Goal: Task Accomplishment & Management: Manage account settings

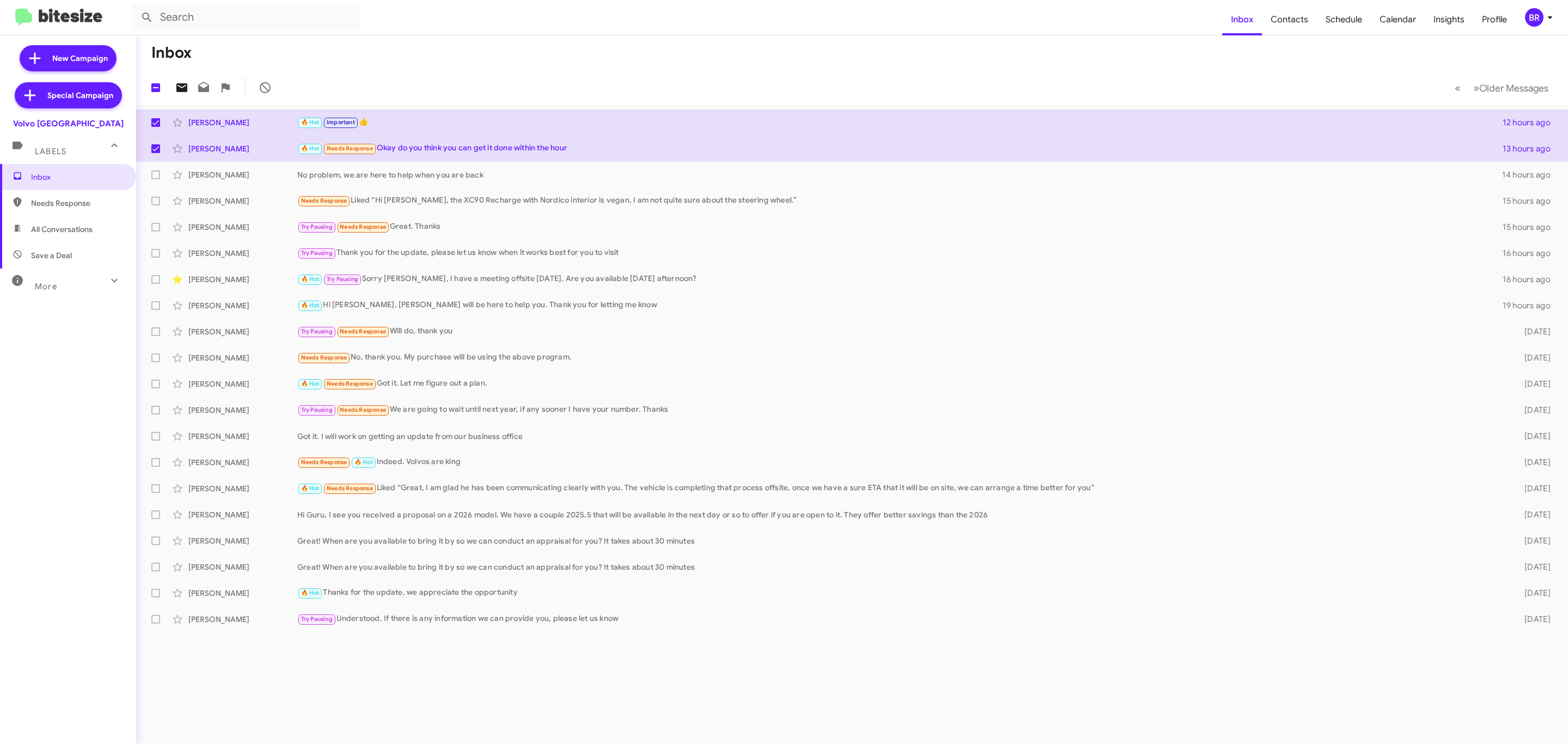
click at [177, 83] on icon at bounding box center [181, 87] width 13 height 13
click at [510, 175] on div "No problem, we are here to help when you are back" at bounding box center [906, 175] width 1219 height 11
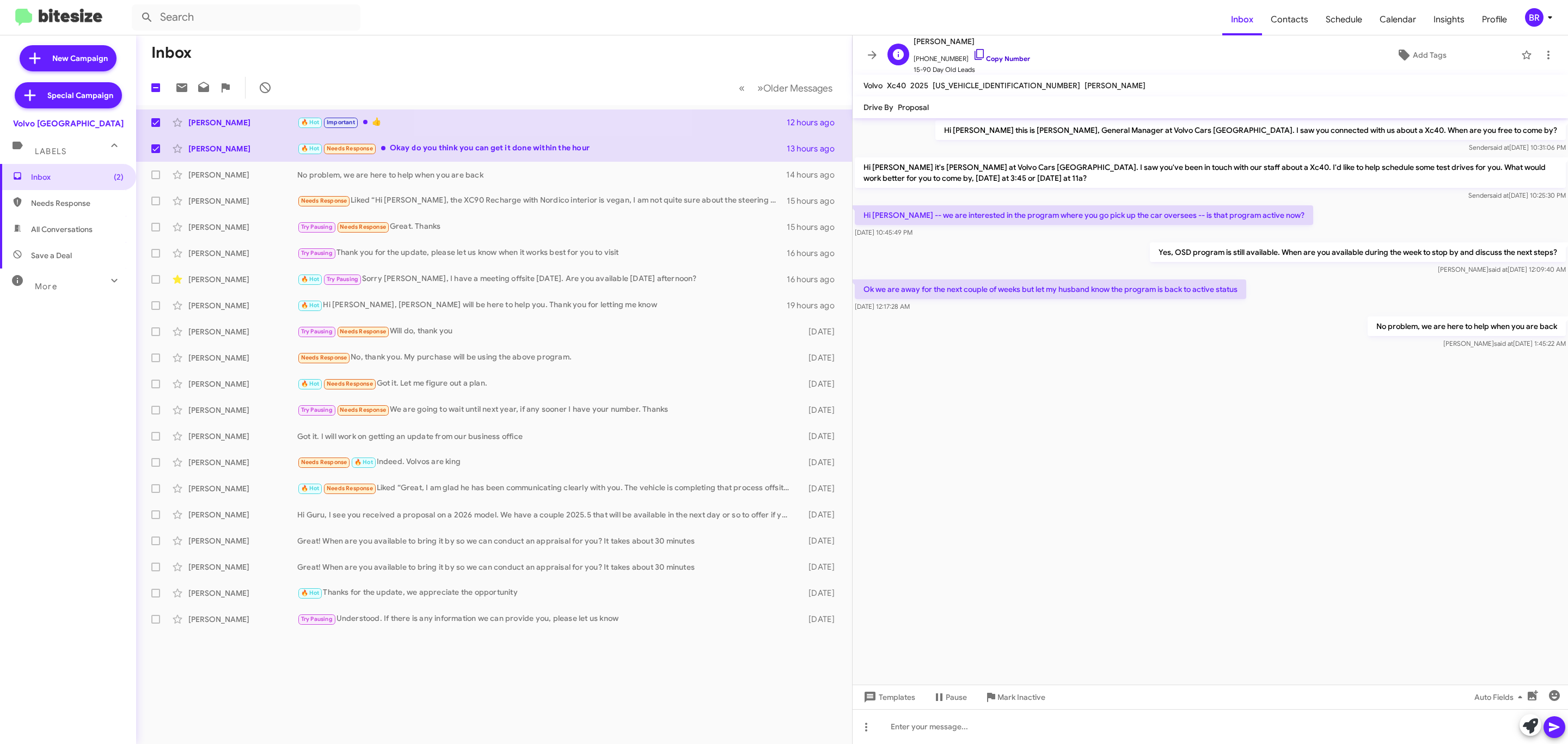
click at [1013, 62] on link "Copy Number" at bounding box center [1001, 58] width 57 height 8
click at [1000, 56] on link "Copy Number" at bounding box center [1001, 58] width 57 height 8
click at [987, 58] on link "Copy Number" at bounding box center [1001, 58] width 57 height 8
click at [1538, 12] on div "BR" at bounding box center [1534, 17] width 18 height 18
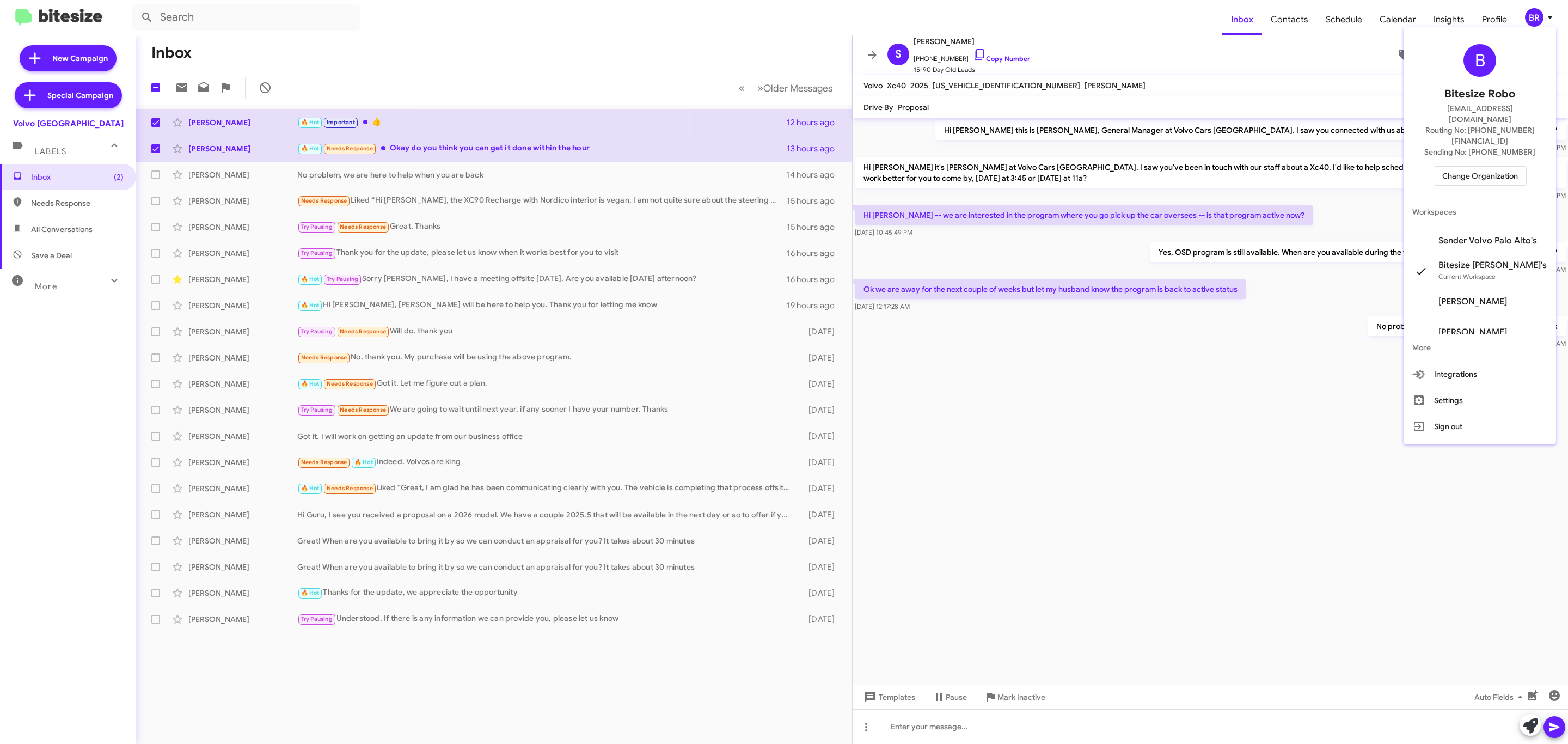
click at [1488, 167] on span "Change Organization" at bounding box center [1480, 176] width 75 height 18
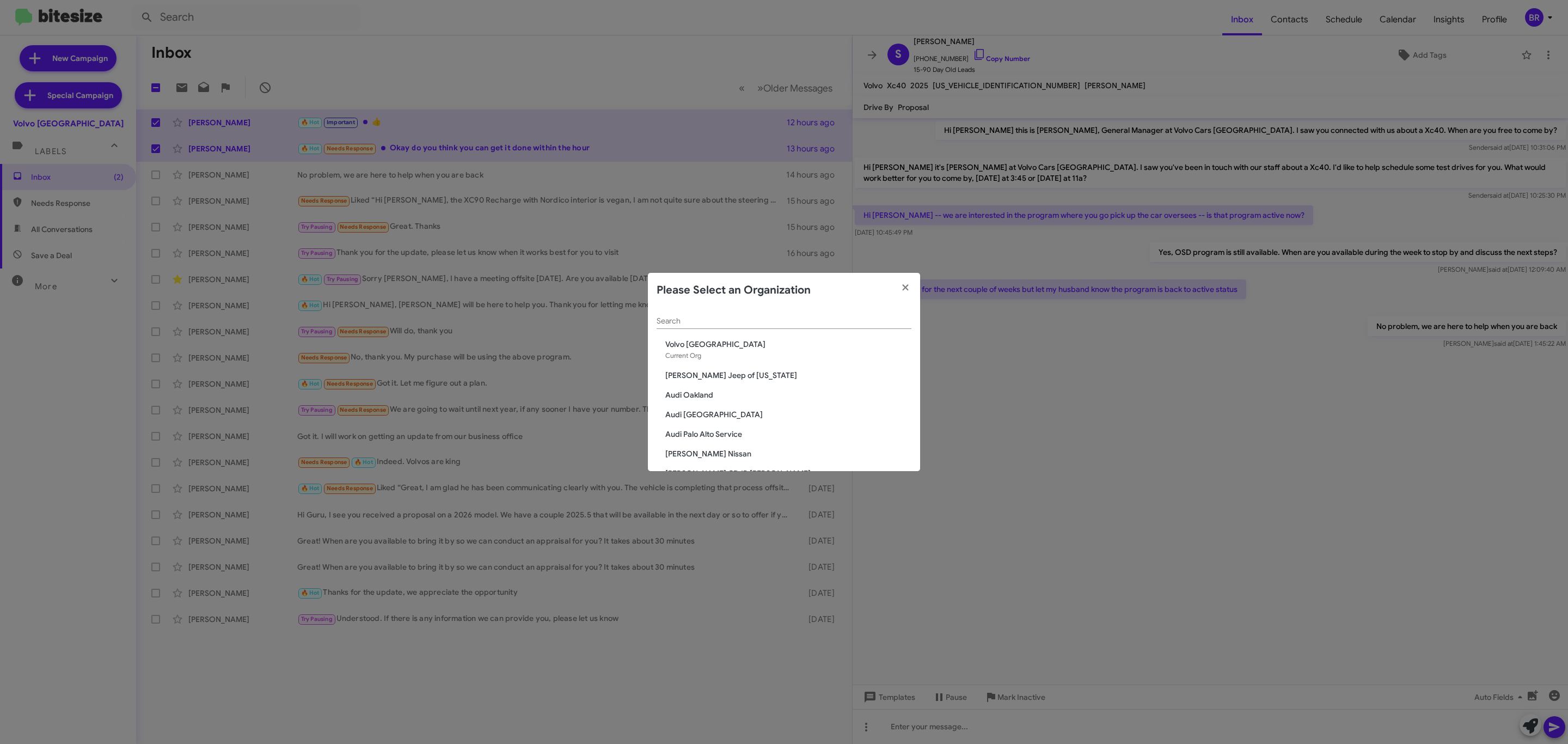
click at [807, 321] on input "Search" at bounding box center [784, 321] width 255 height 9
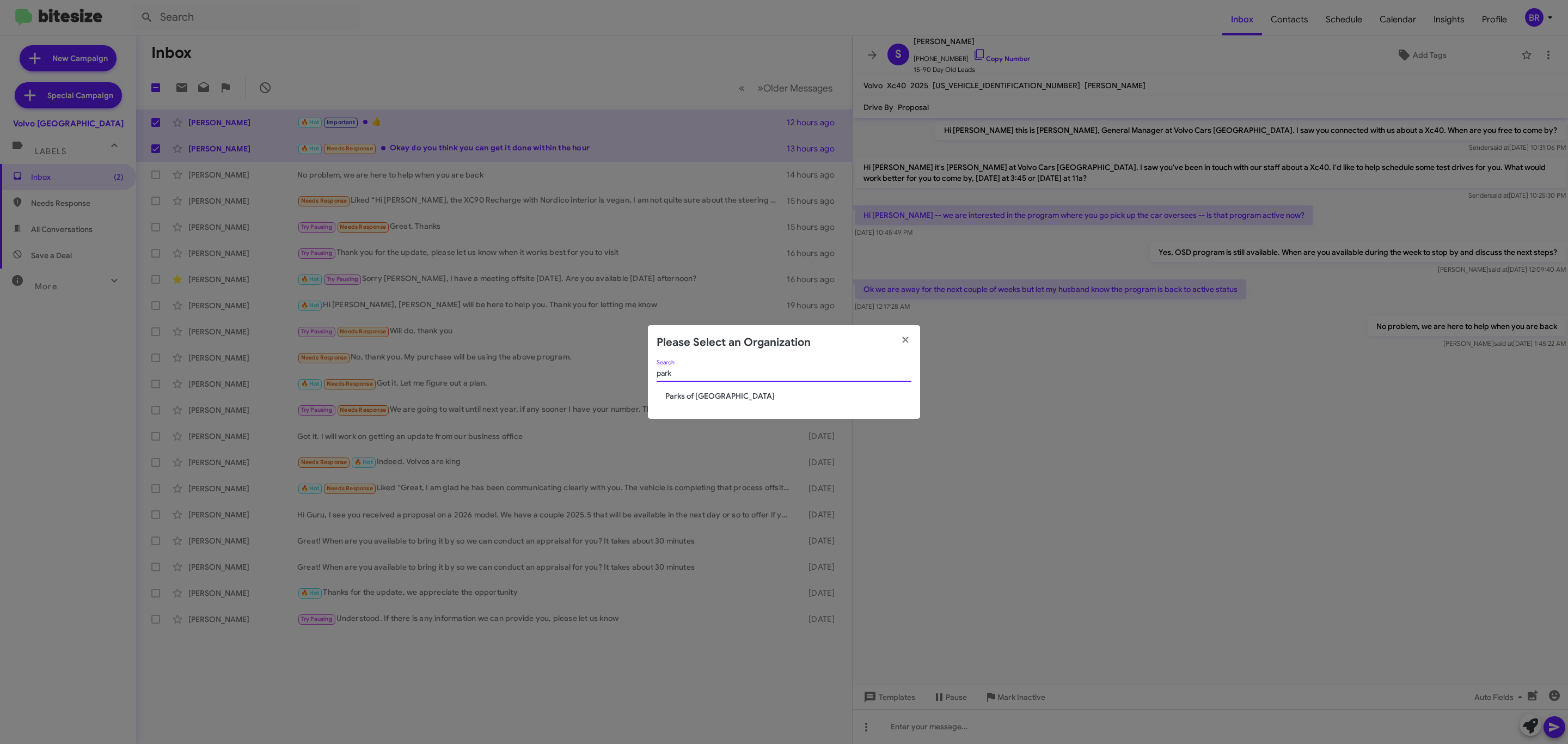
type input "park"
click at [774, 395] on span "Parks of [GEOGRAPHIC_DATA]" at bounding box center [788, 396] width 246 height 11
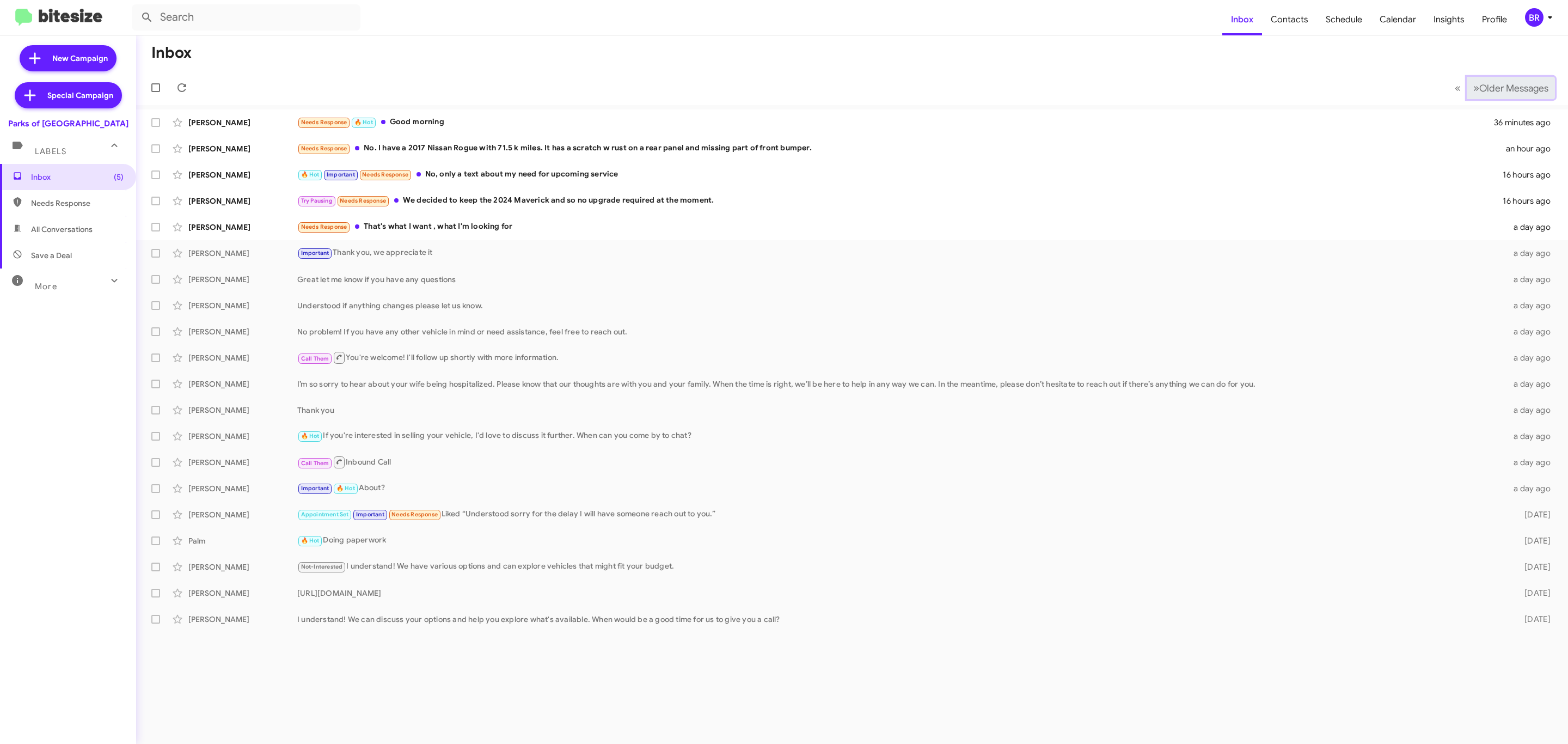
click at [1513, 86] on span "Older Messages" at bounding box center [1514, 88] width 69 height 12
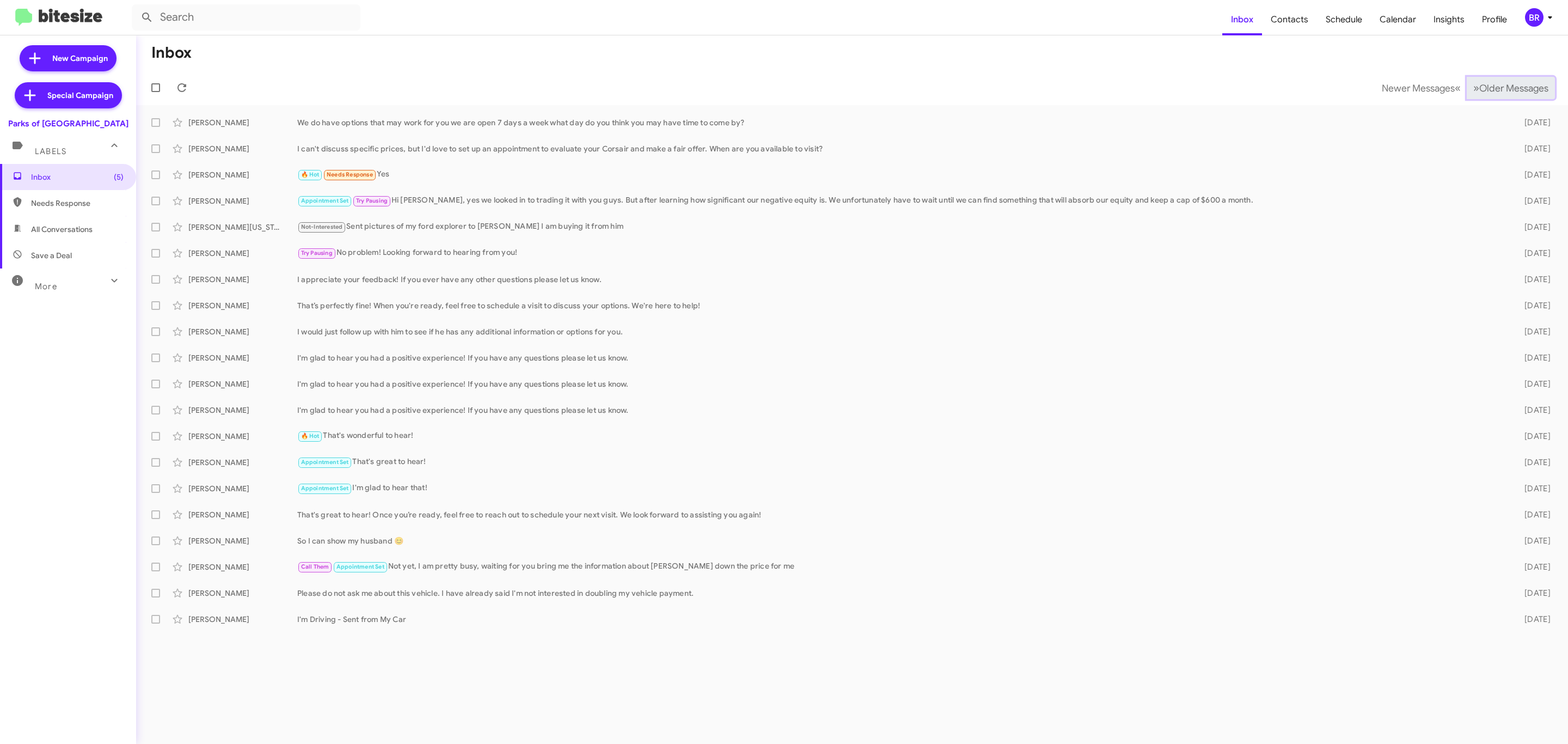
click at [1508, 90] on span "Older Messages" at bounding box center [1514, 88] width 69 height 12
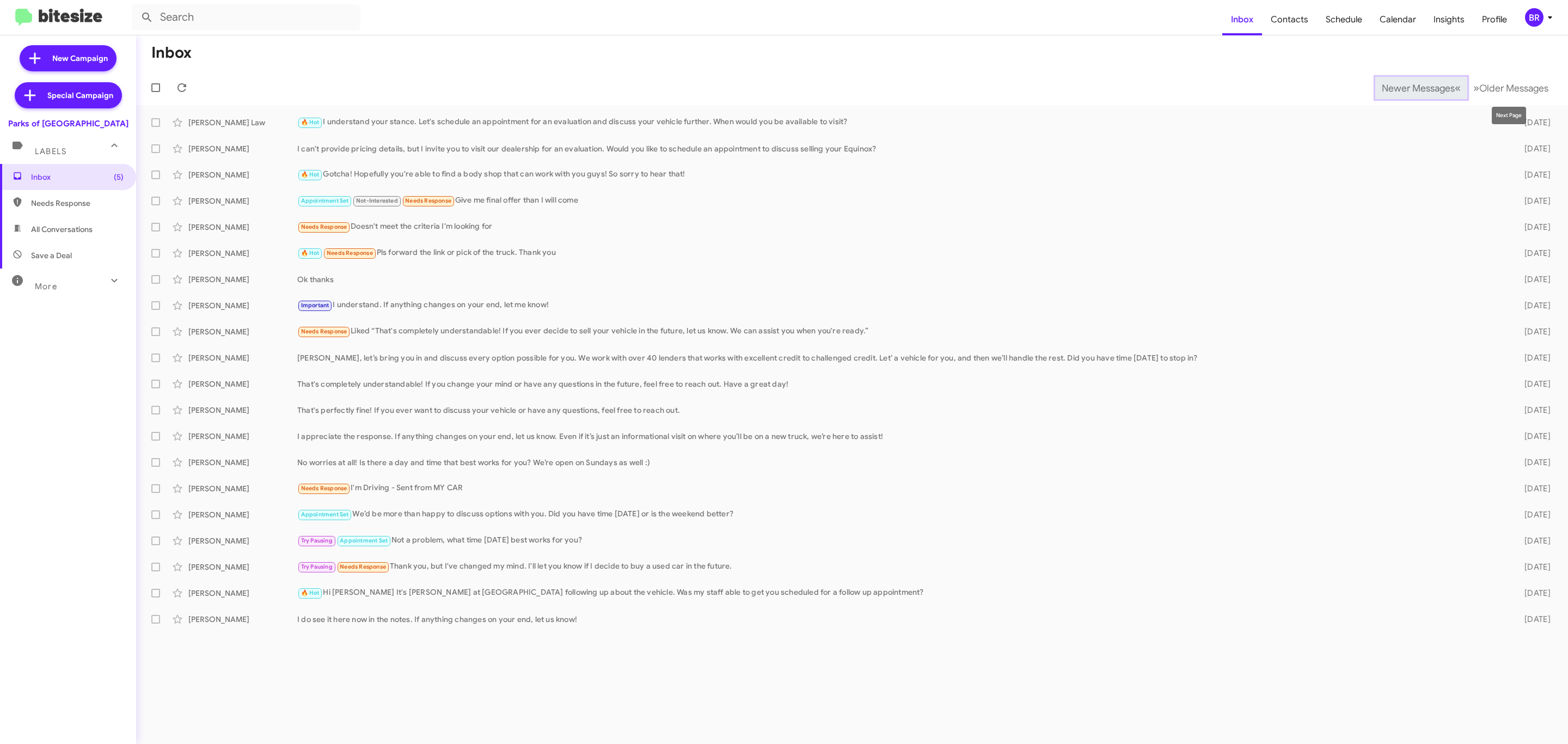
click at [1384, 90] on span "Newer Messages" at bounding box center [1418, 88] width 73 height 12
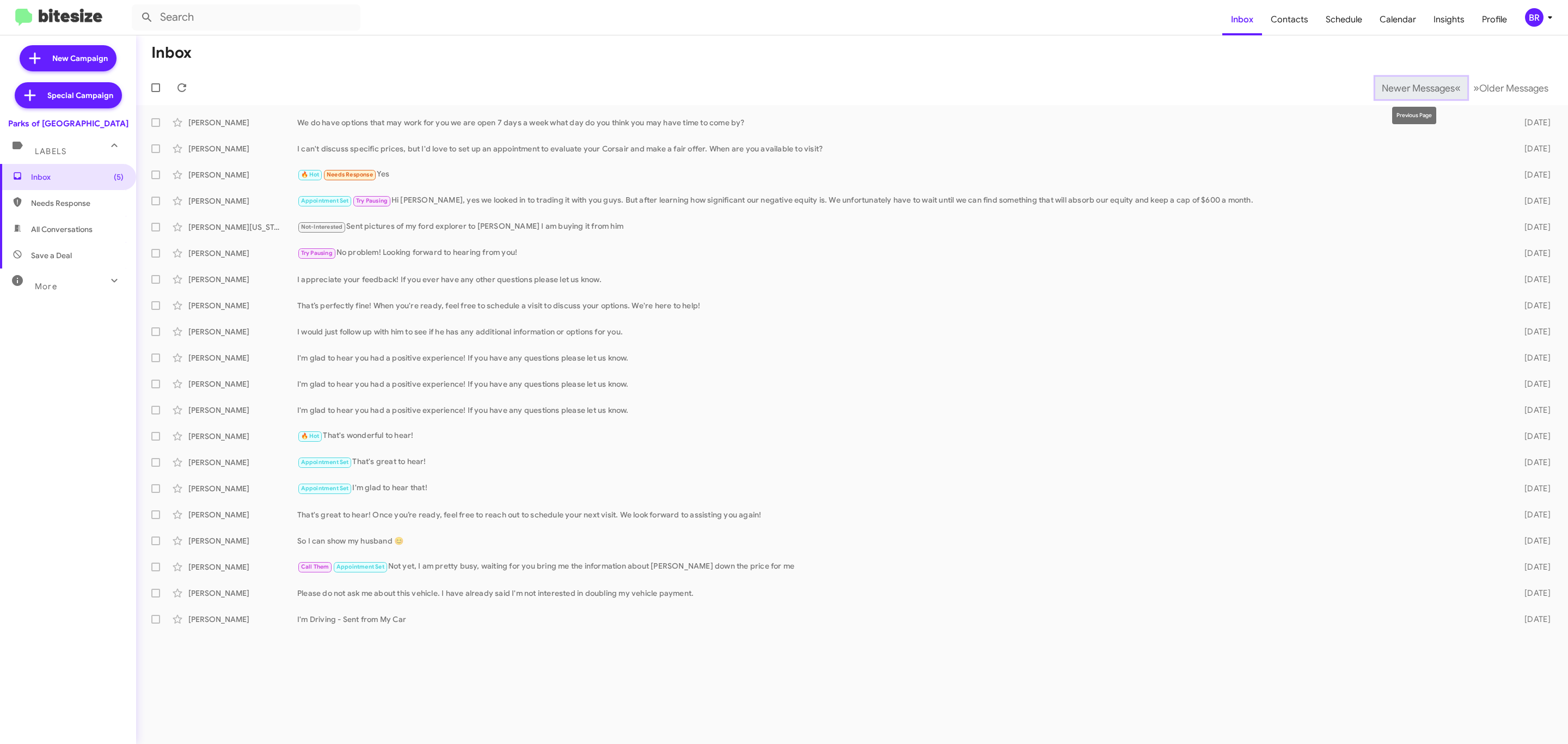
click at [1390, 89] on span "Newer Messages" at bounding box center [1418, 88] width 73 height 12
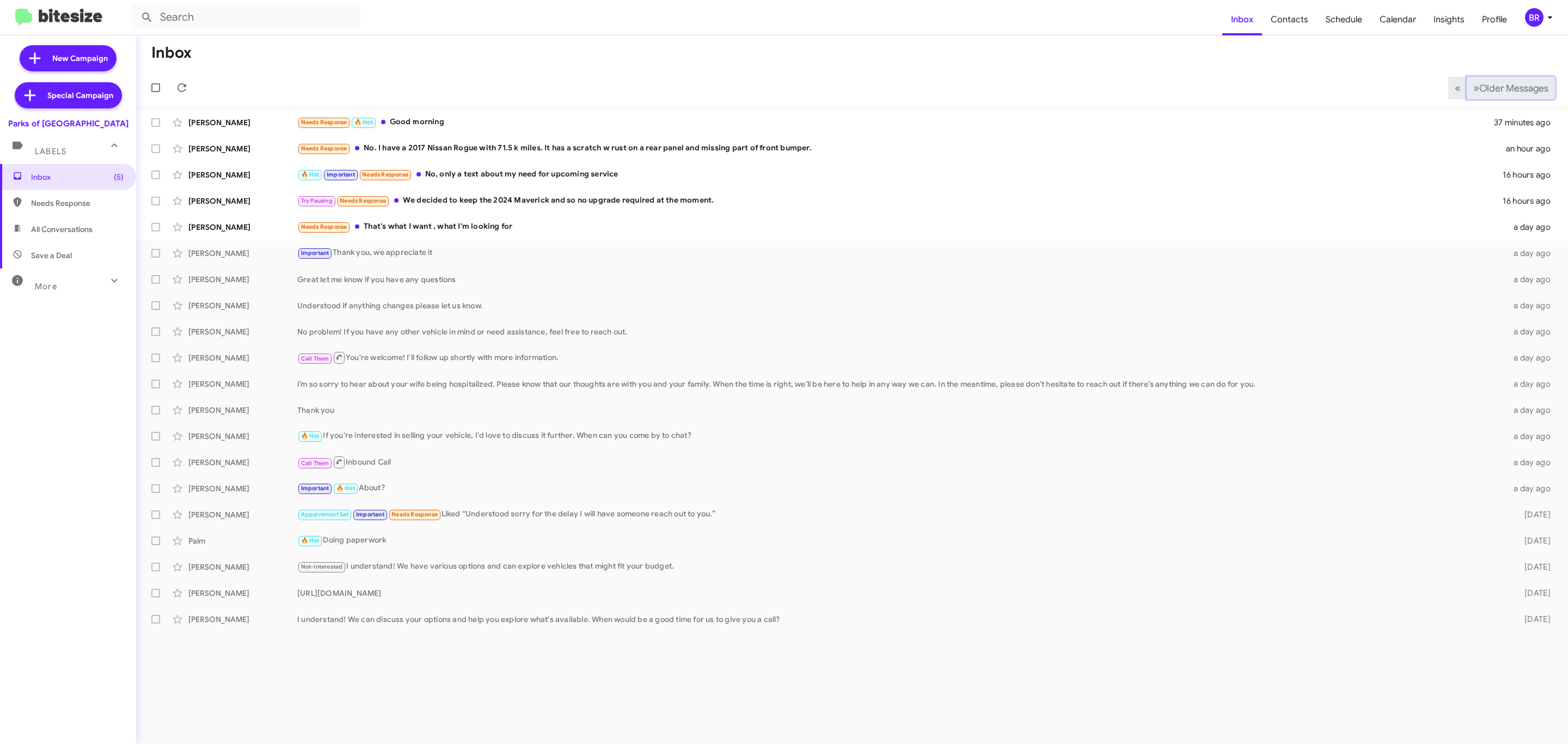
click at [1508, 89] on span "Older Messages" at bounding box center [1514, 88] width 69 height 12
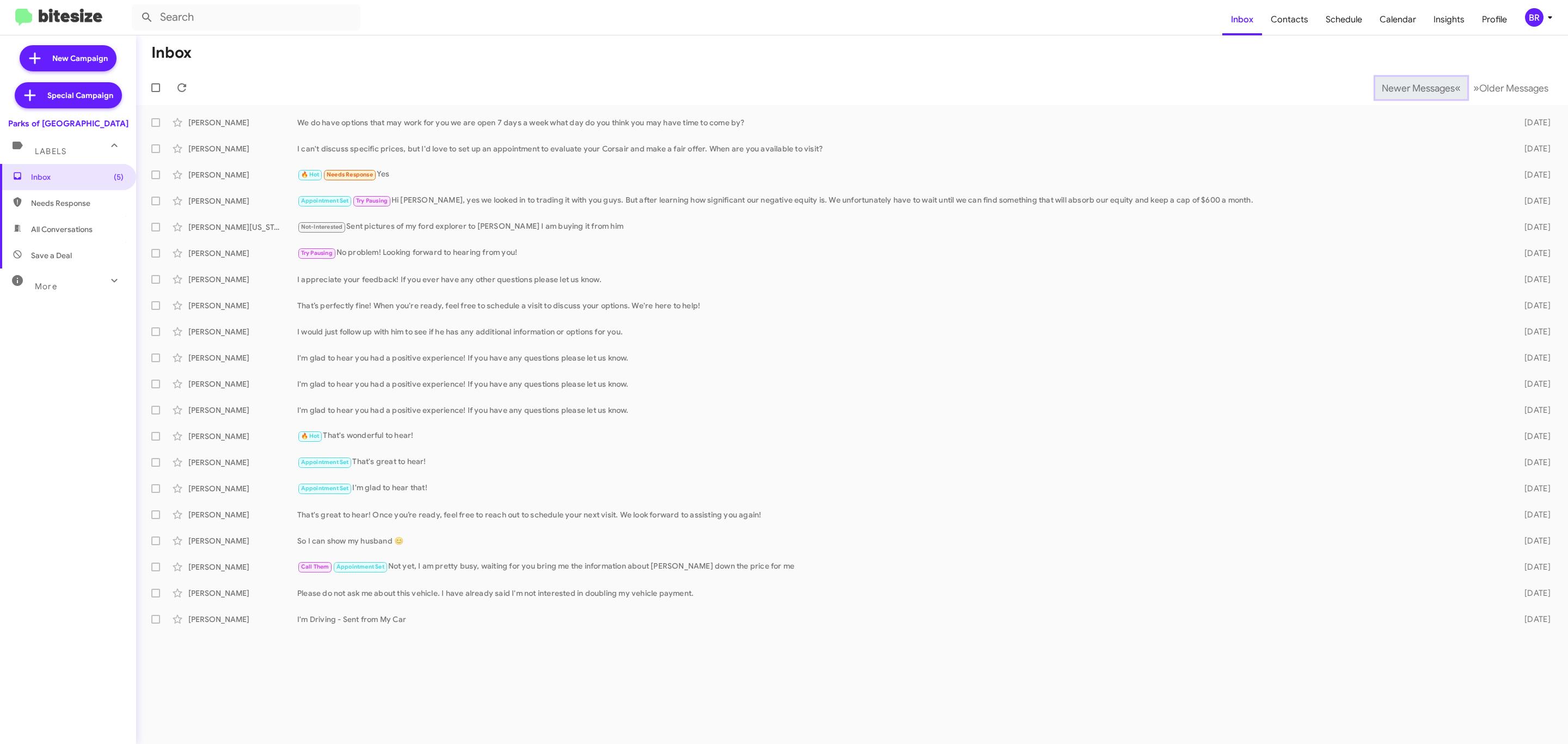
click at [1410, 86] on span "Newer Messages" at bounding box center [1418, 88] width 73 height 12
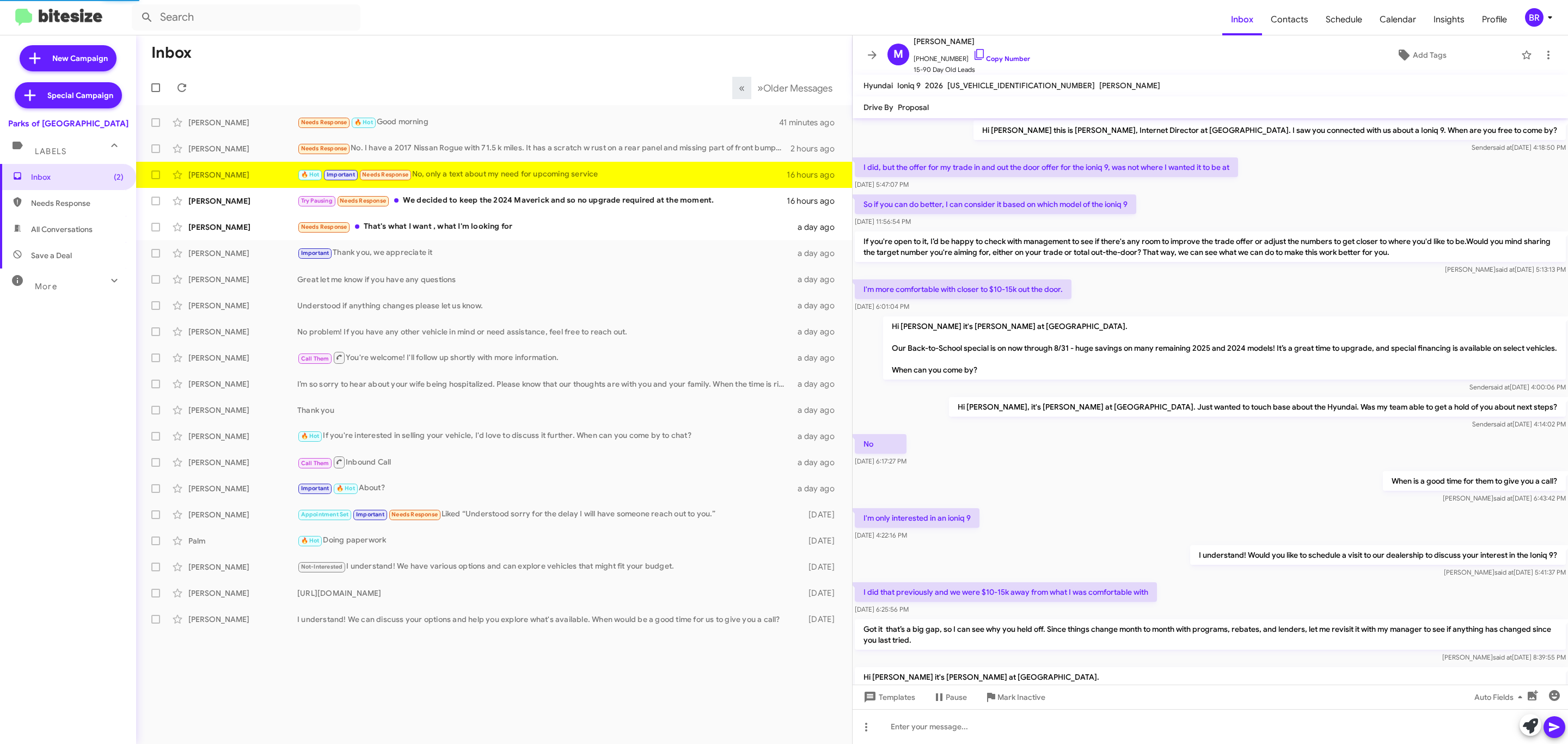
scroll to position [188, 0]
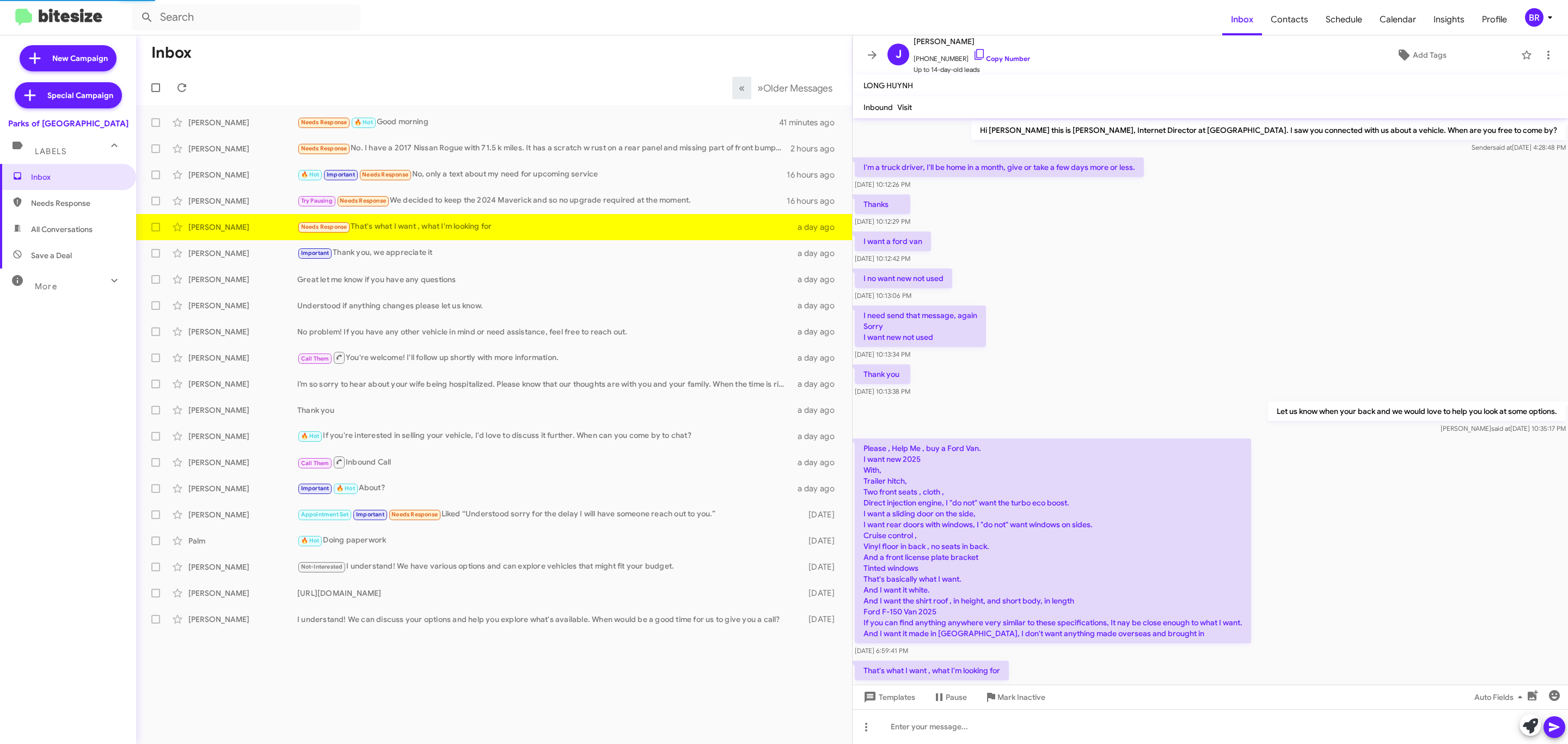
scroll to position [38, 0]
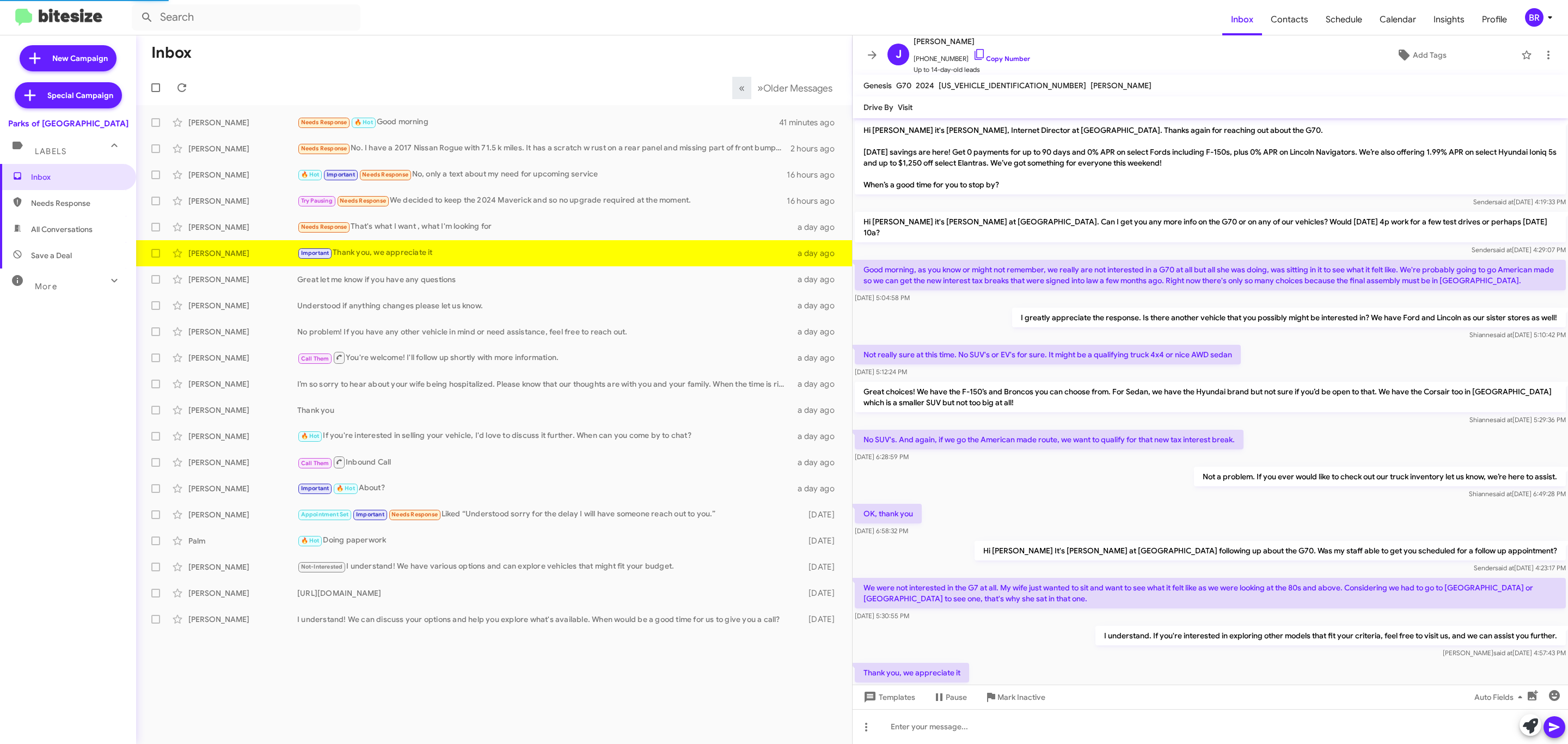
scroll to position [37, 0]
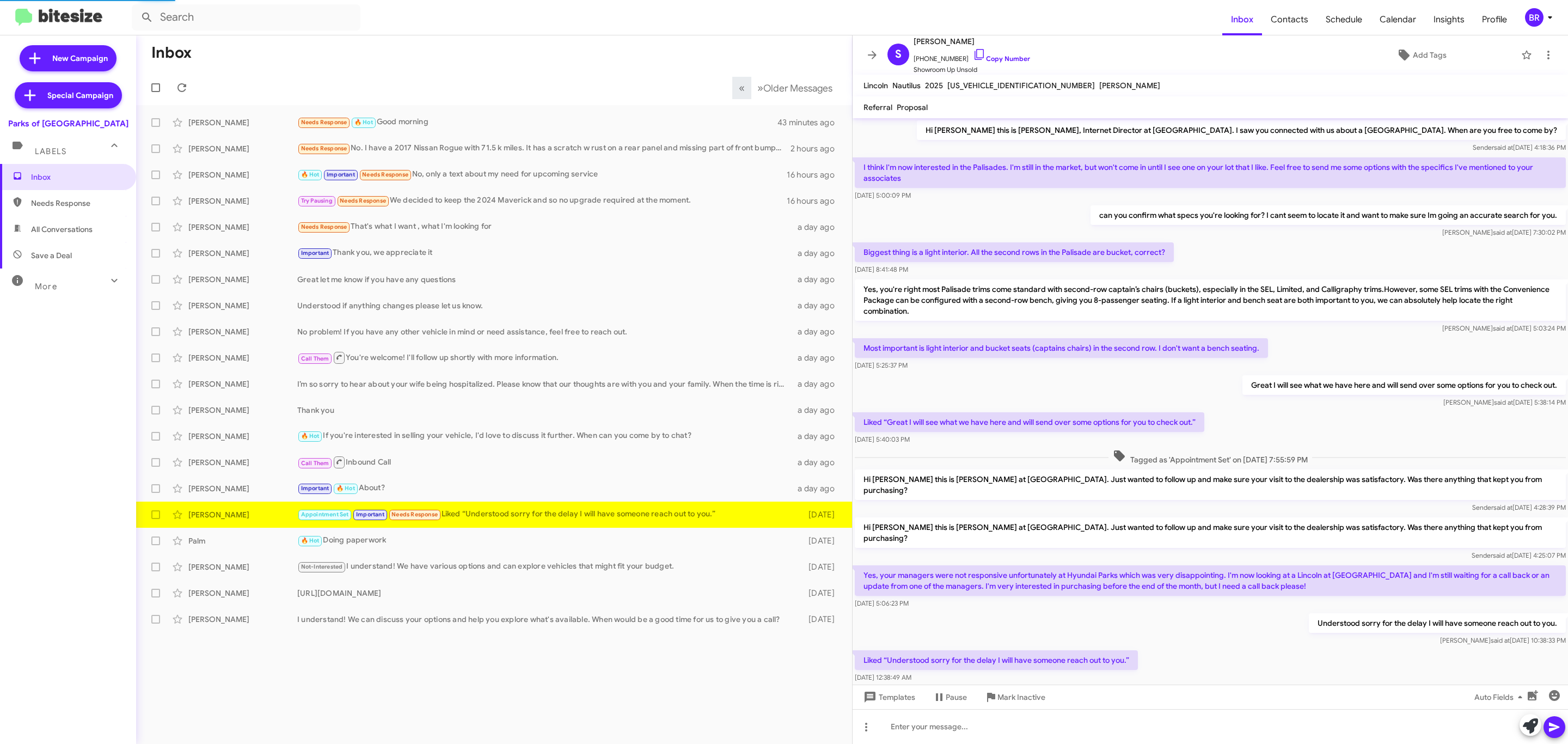
scroll to position [17, 0]
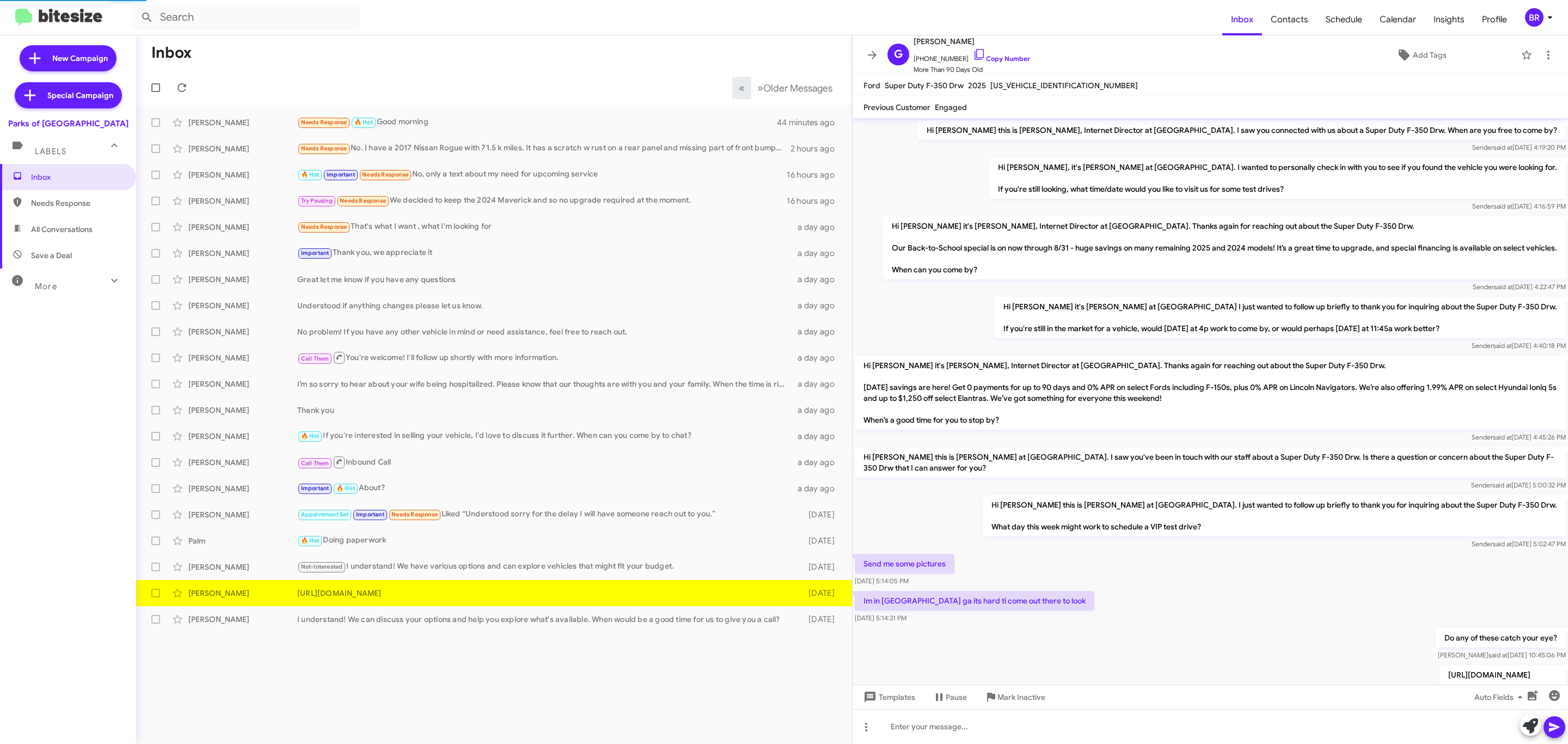
scroll to position [77, 0]
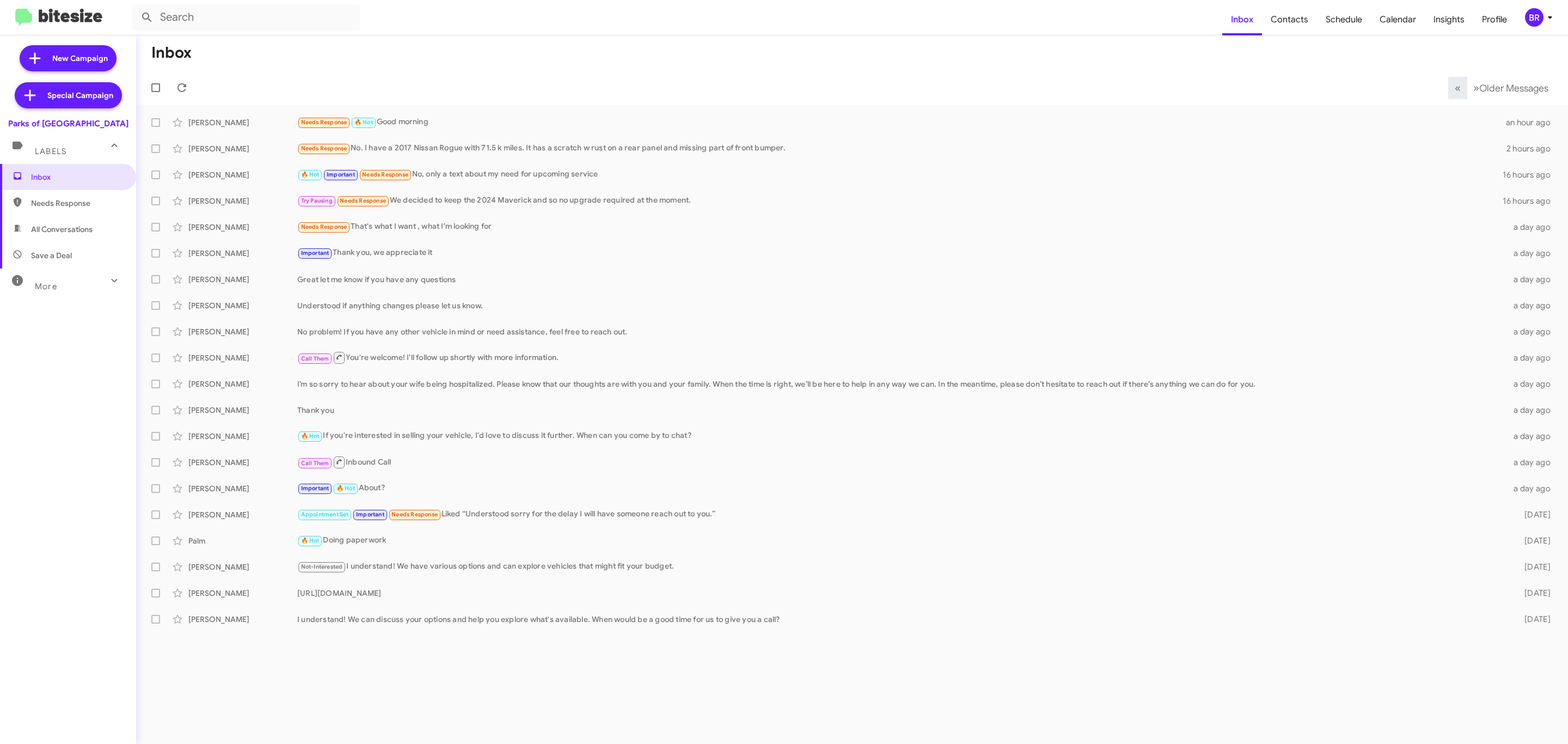
click at [155, 227] on span at bounding box center [156, 227] width 9 height 9
click at [155, 231] on input "checkbox" at bounding box center [155, 231] width 1 height 1
checkbox input "true"
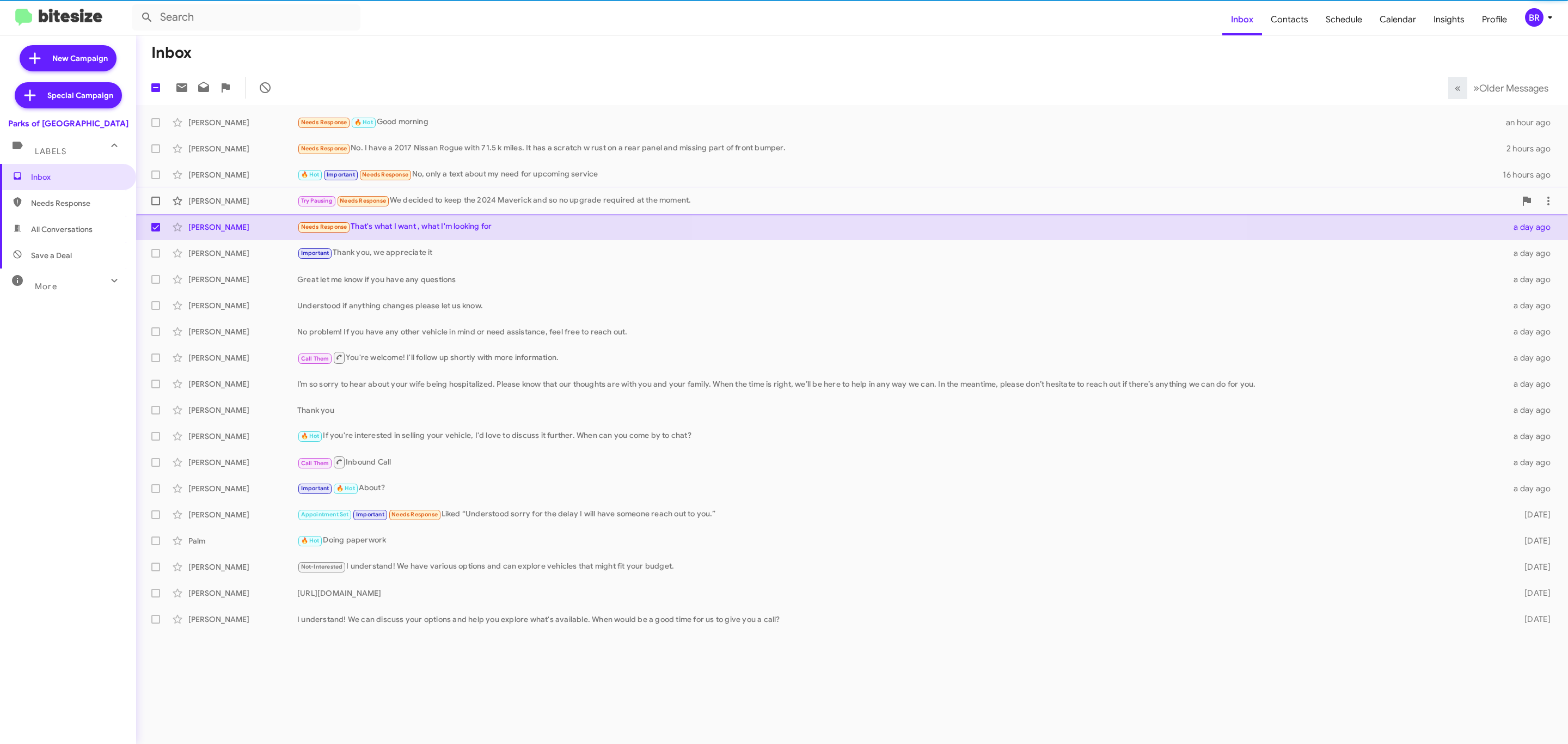
click at [157, 202] on span at bounding box center [156, 201] width 9 height 9
click at [156, 205] on input "checkbox" at bounding box center [155, 205] width 1 height 1
checkbox input "true"
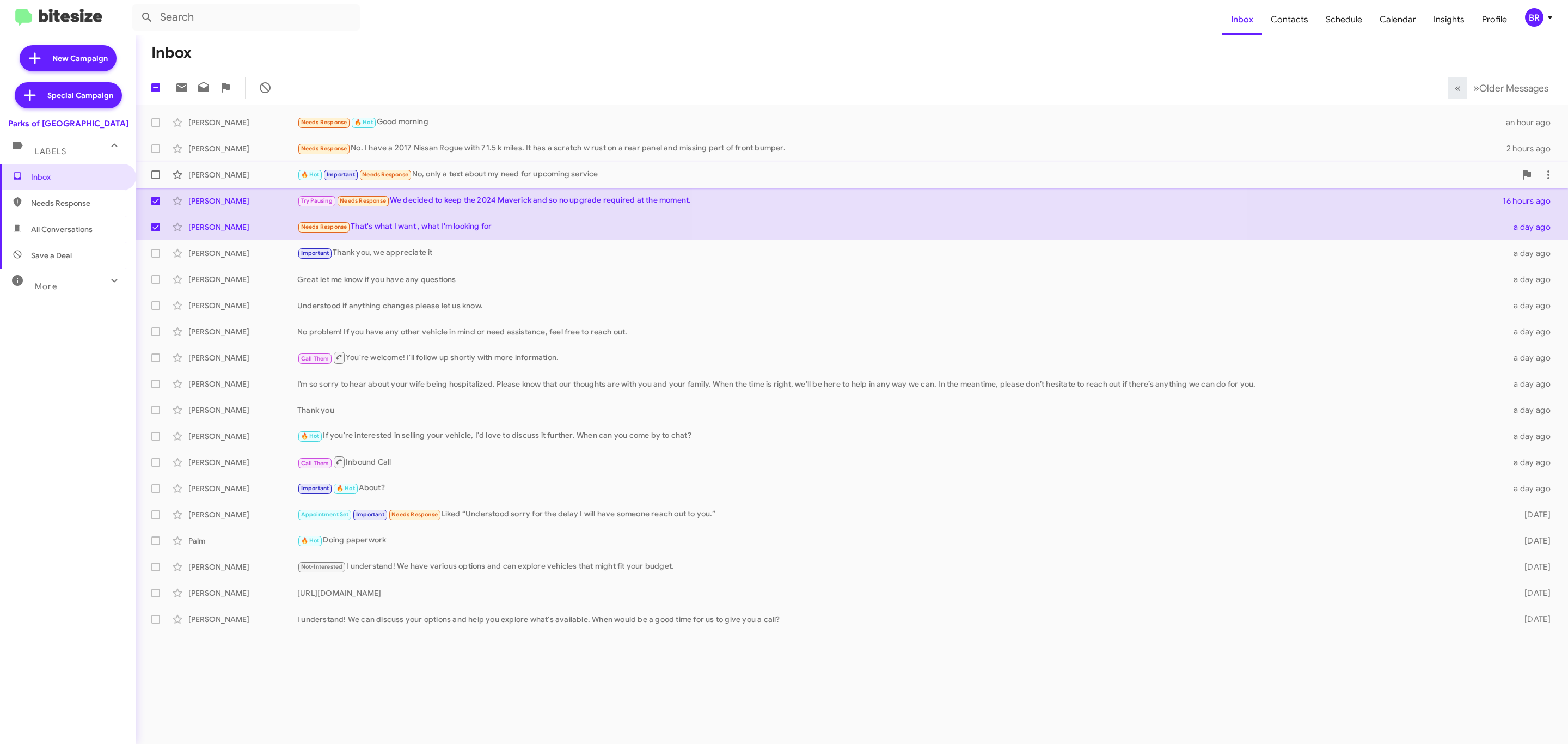
click at [155, 175] on span at bounding box center [156, 175] width 9 height 9
click at [155, 179] on input "checkbox" at bounding box center [155, 179] width 1 height 1
checkbox input "true"
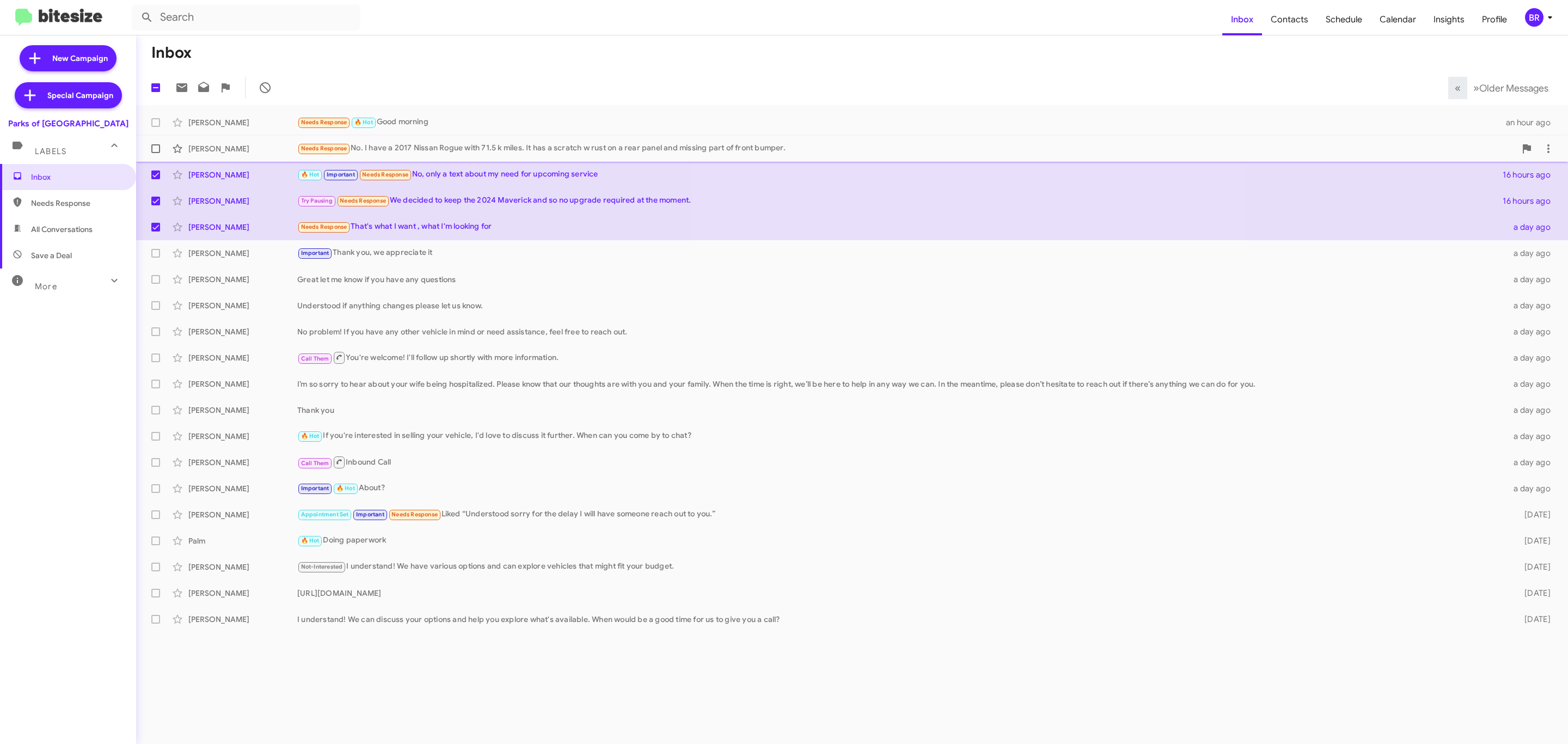
click at [153, 147] on span at bounding box center [156, 149] width 9 height 9
click at [155, 153] on input "checkbox" at bounding box center [155, 153] width 1 height 1
checkbox input "true"
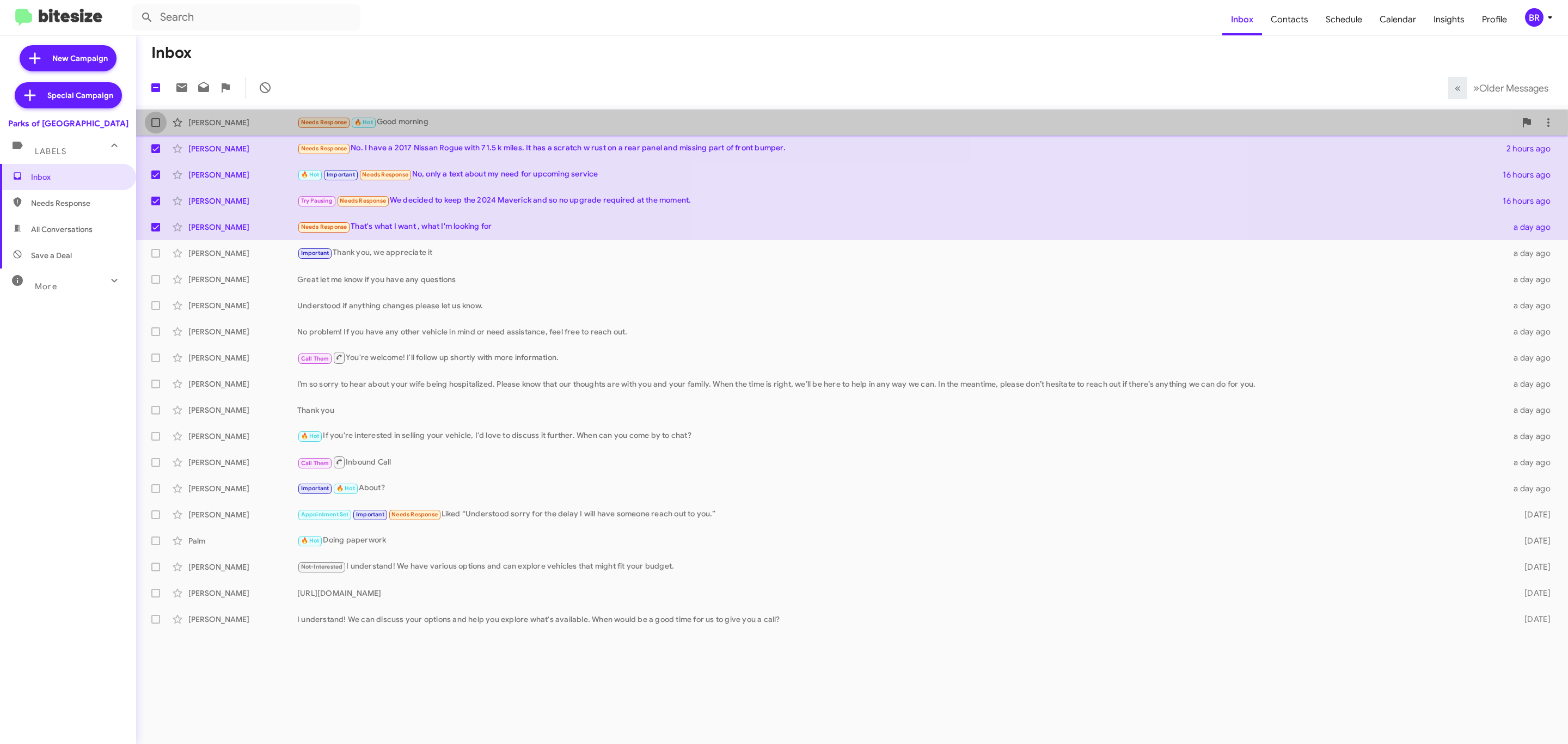
click at [155, 122] on span at bounding box center [156, 122] width 9 height 9
click at [155, 127] on input "checkbox" at bounding box center [155, 127] width 1 height 1
checkbox input "true"
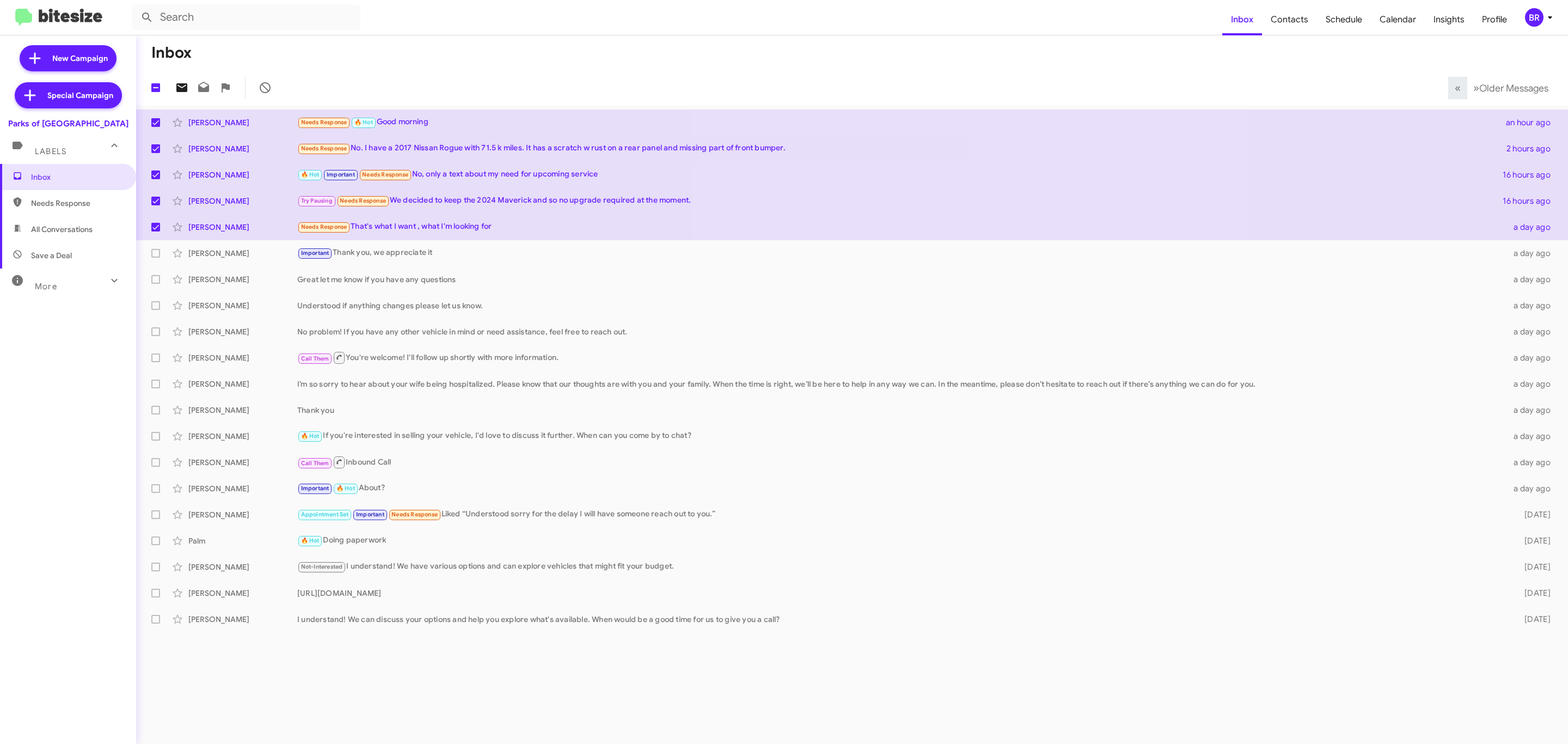
click at [181, 89] on icon at bounding box center [182, 88] width 11 height 9
click at [1542, 23] on div "BR" at bounding box center [1534, 17] width 18 height 18
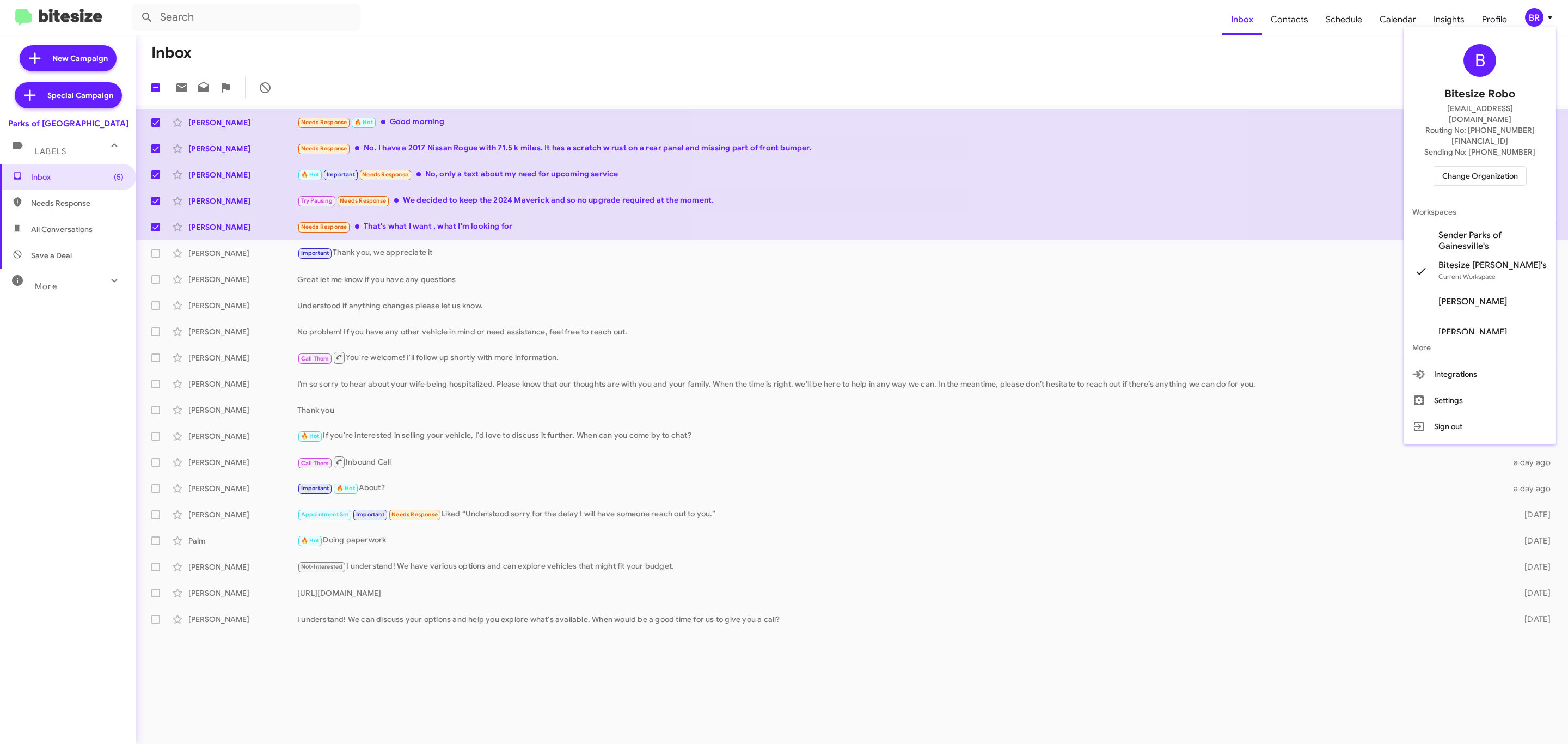
click at [1483, 167] on span "Change Organization" at bounding box center [1480, 176] width 75 height 18
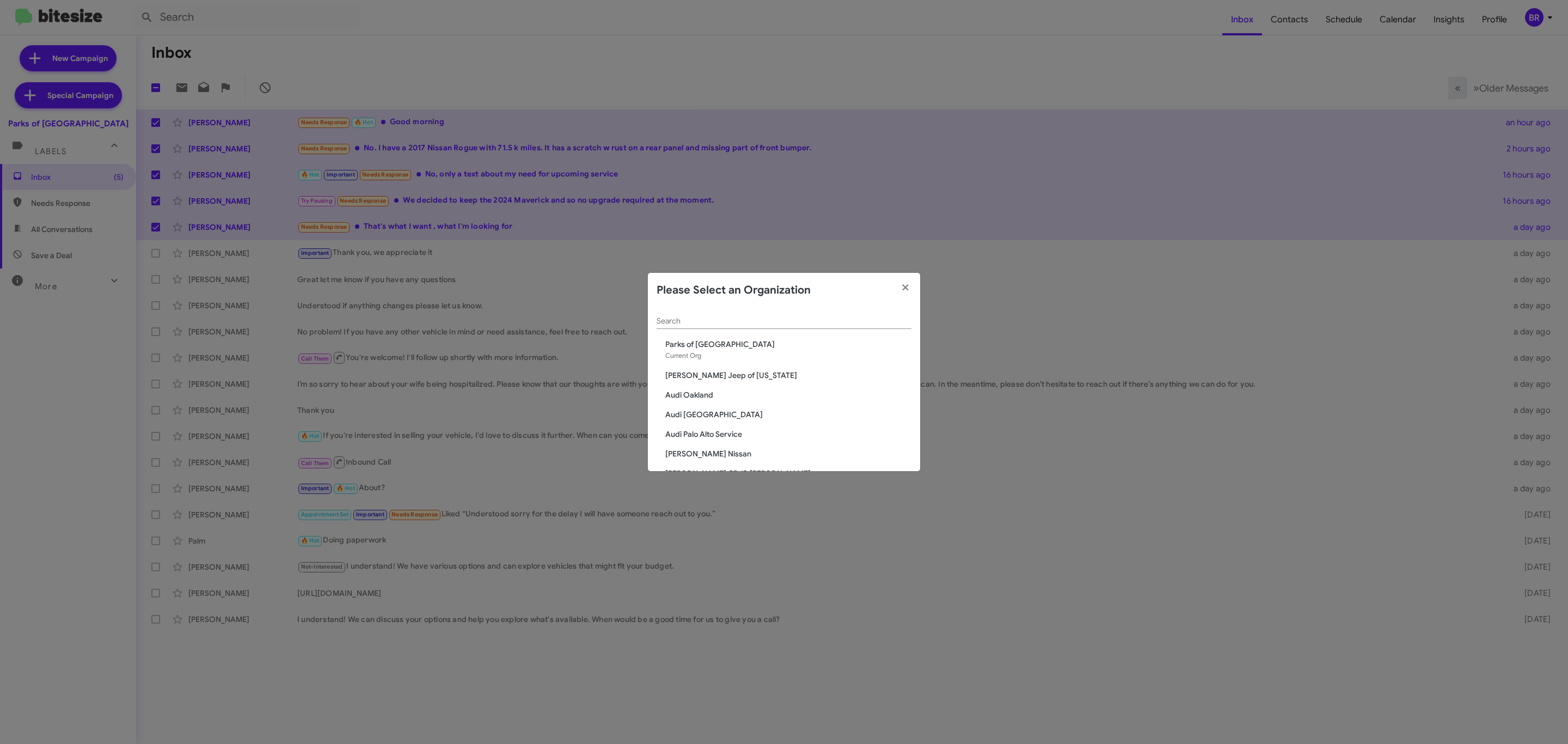
click at [783, 318] on input "Search" at bounding box center [784, 321] width 255 height 9
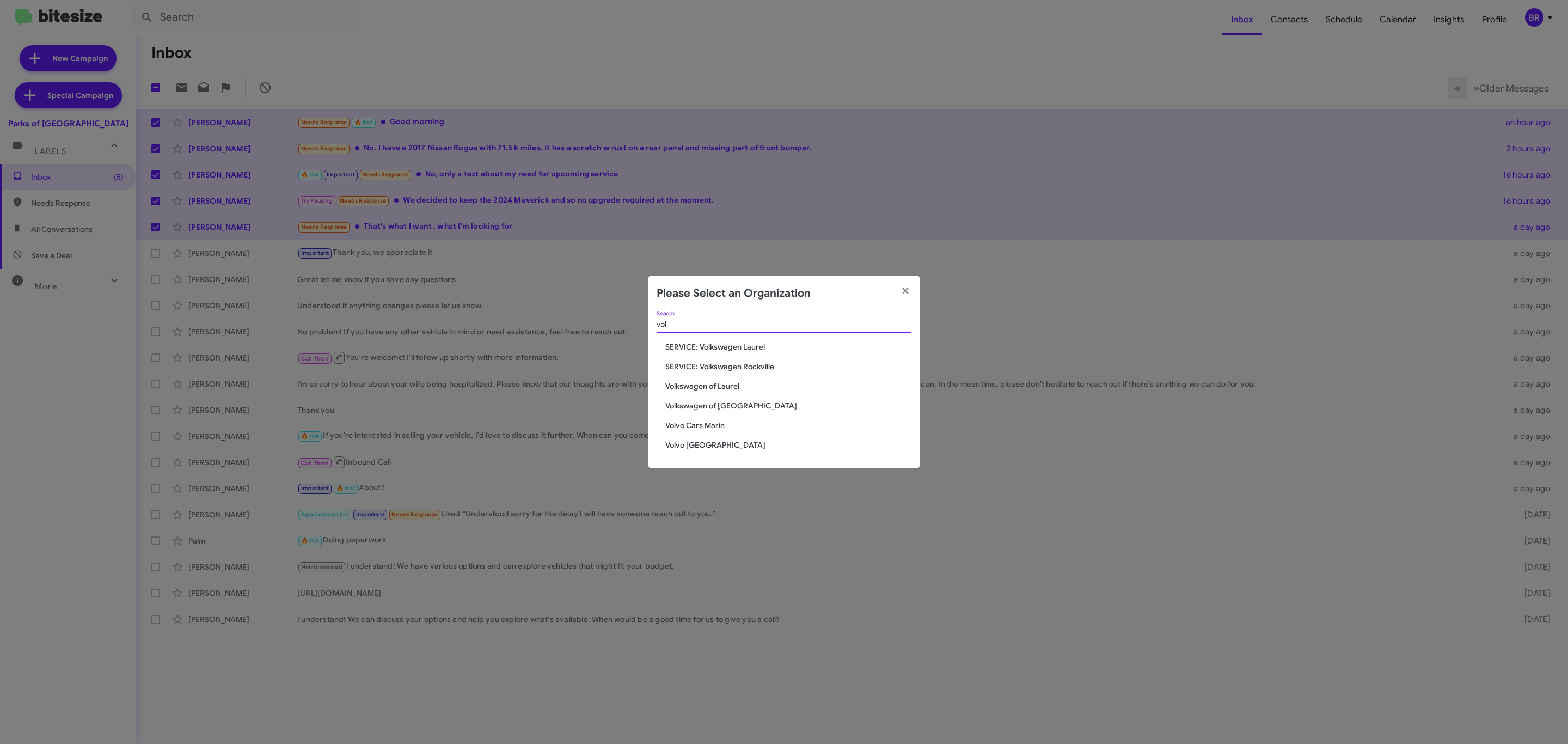
type input "vol"
click at [729, 426] on span "Volvo Cars Marin" at bounding box center [788, 426] width 246 height 11
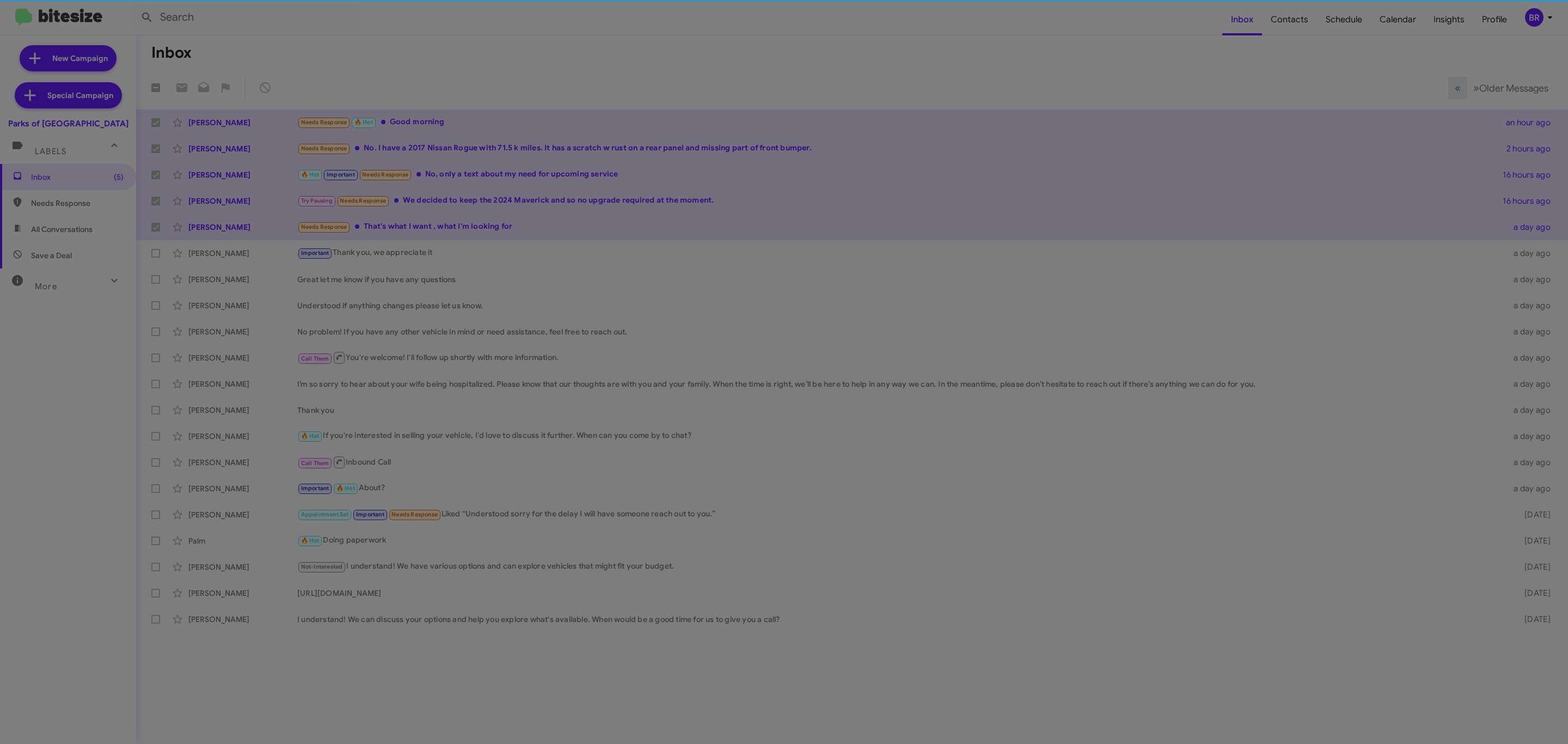
click at [724, 417] on div "vol Search SERVICE: Volkswagen Laurel SERVICE: Volkswagen Rockville Volkswagen …" at bounding box center [783, 362] width 272 height 157
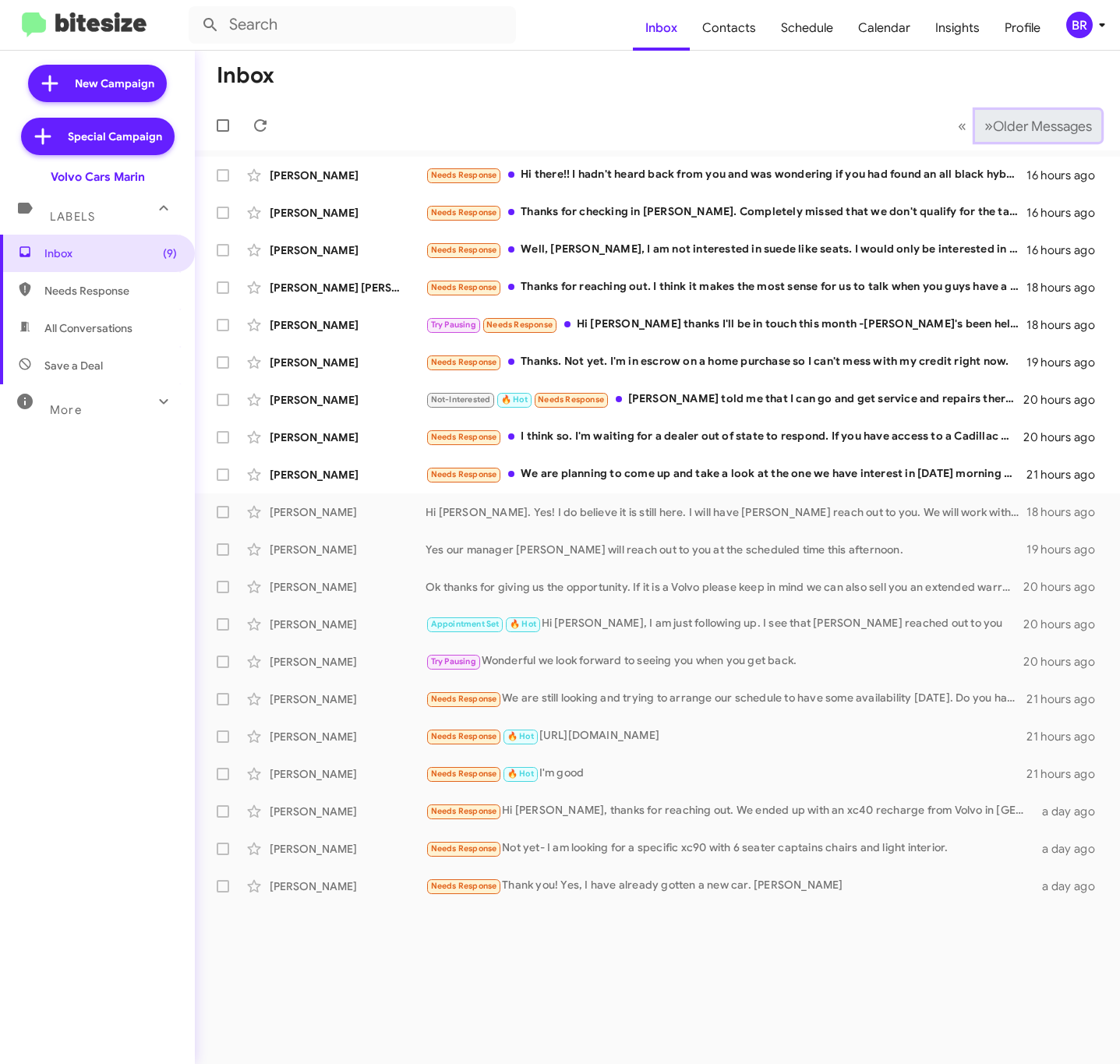
click at [1023, 132] on span "Older Messages" at bounding box center [1043, 126] width 99 height 17
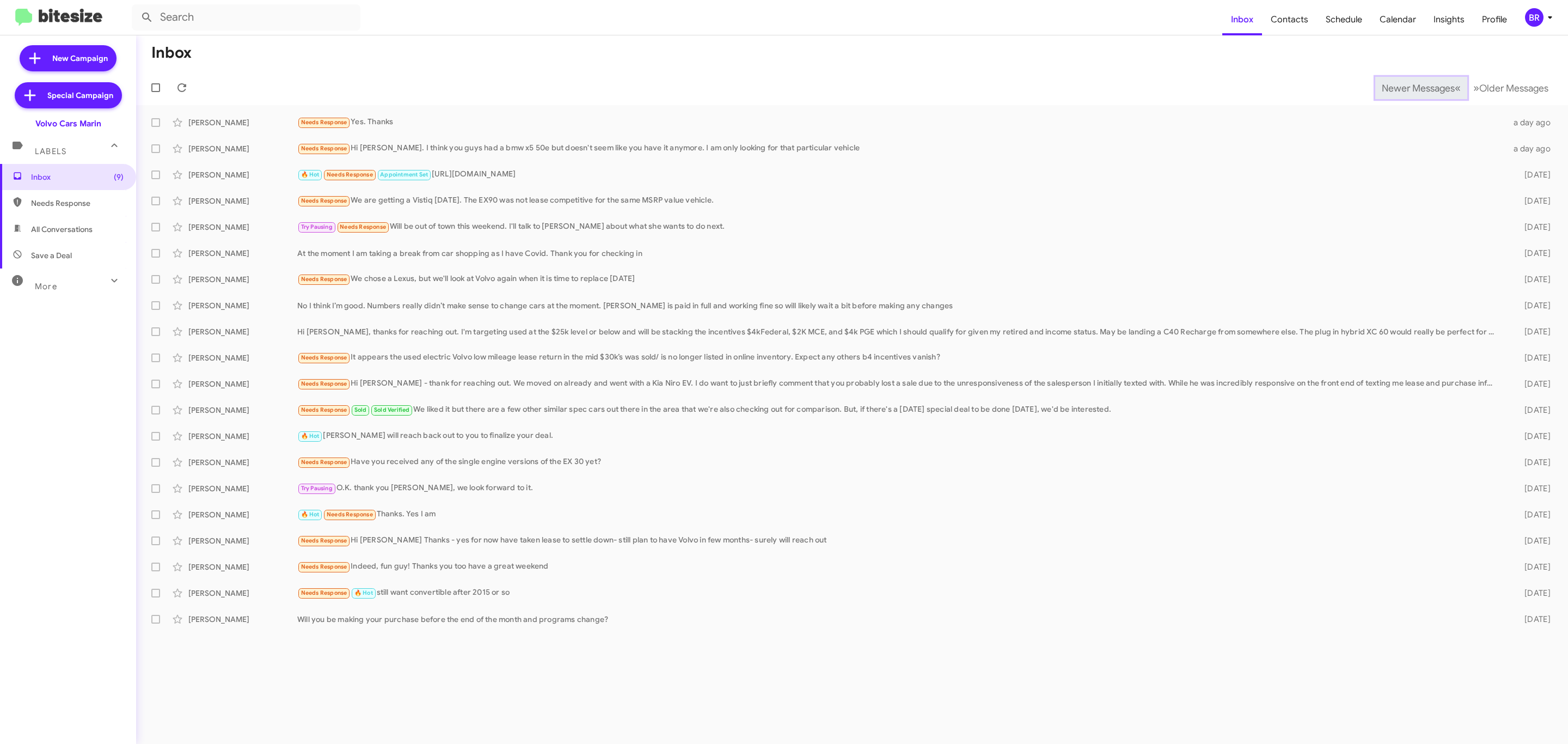
click at [1410, 86] on span "Newer Messages" at bounding box center [1418, 88] width 73 height 12
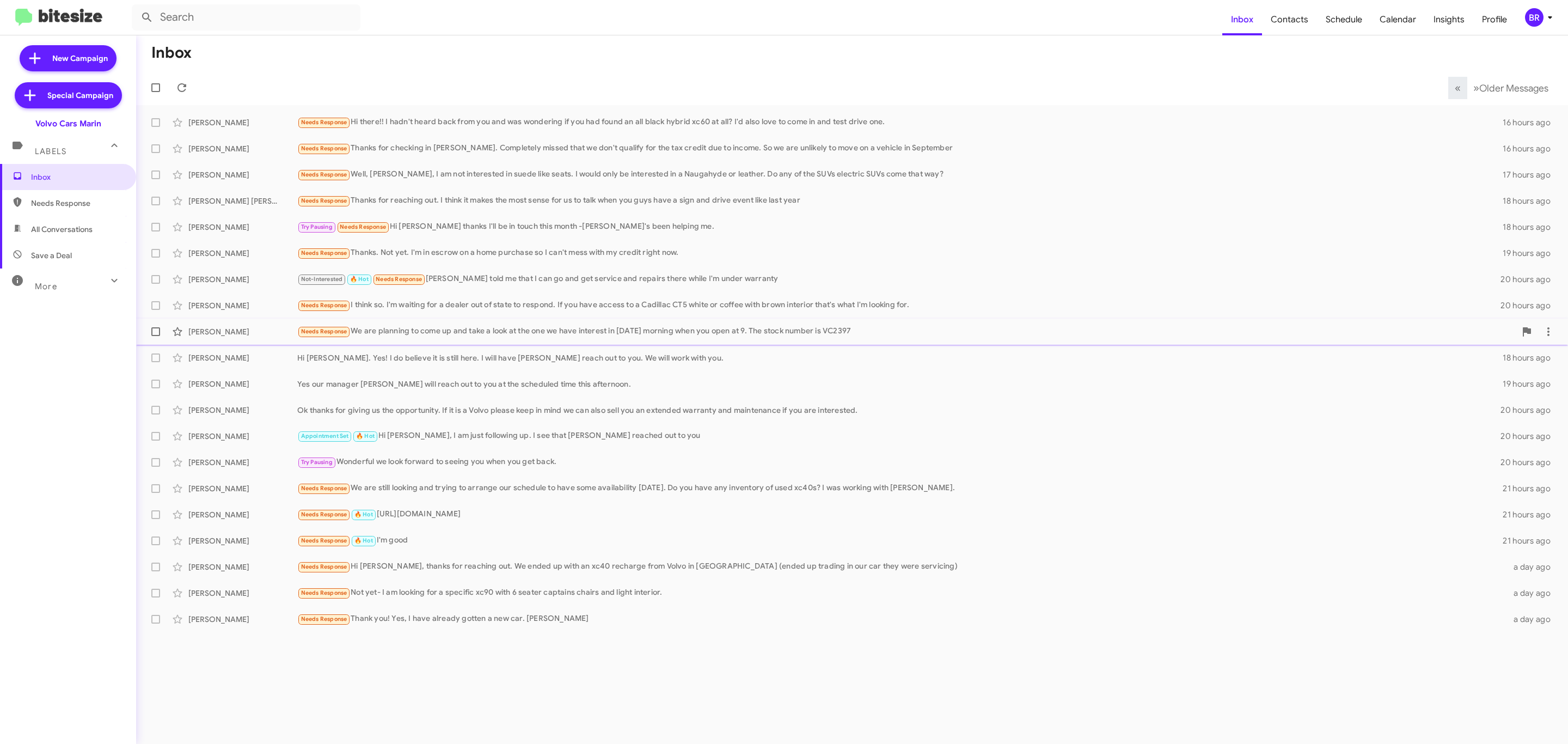
click at [155, 332] on span at bounding box center [156, 332] width 9 height 9
click at [155, 336] on input "checkbox" at bounding box center [155, 336] width 1 height 1
checkbox input "true"
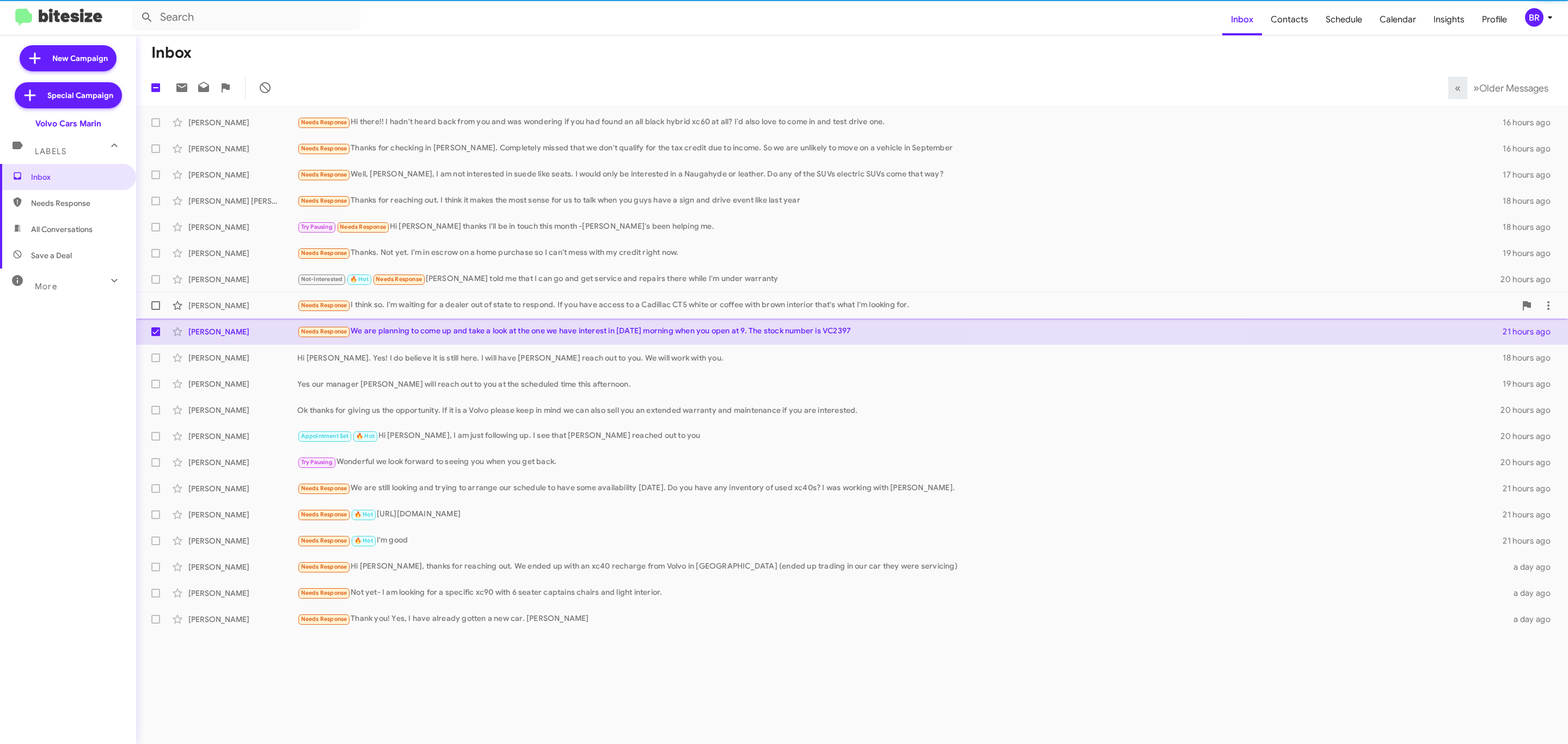
click at [152, 302] on span at bounding box center [156, 306] width 9 height 9
click at [155, 310] on input "checkbox" at bounding box center [155, 310] width 1 height 1
checkbox input "true"
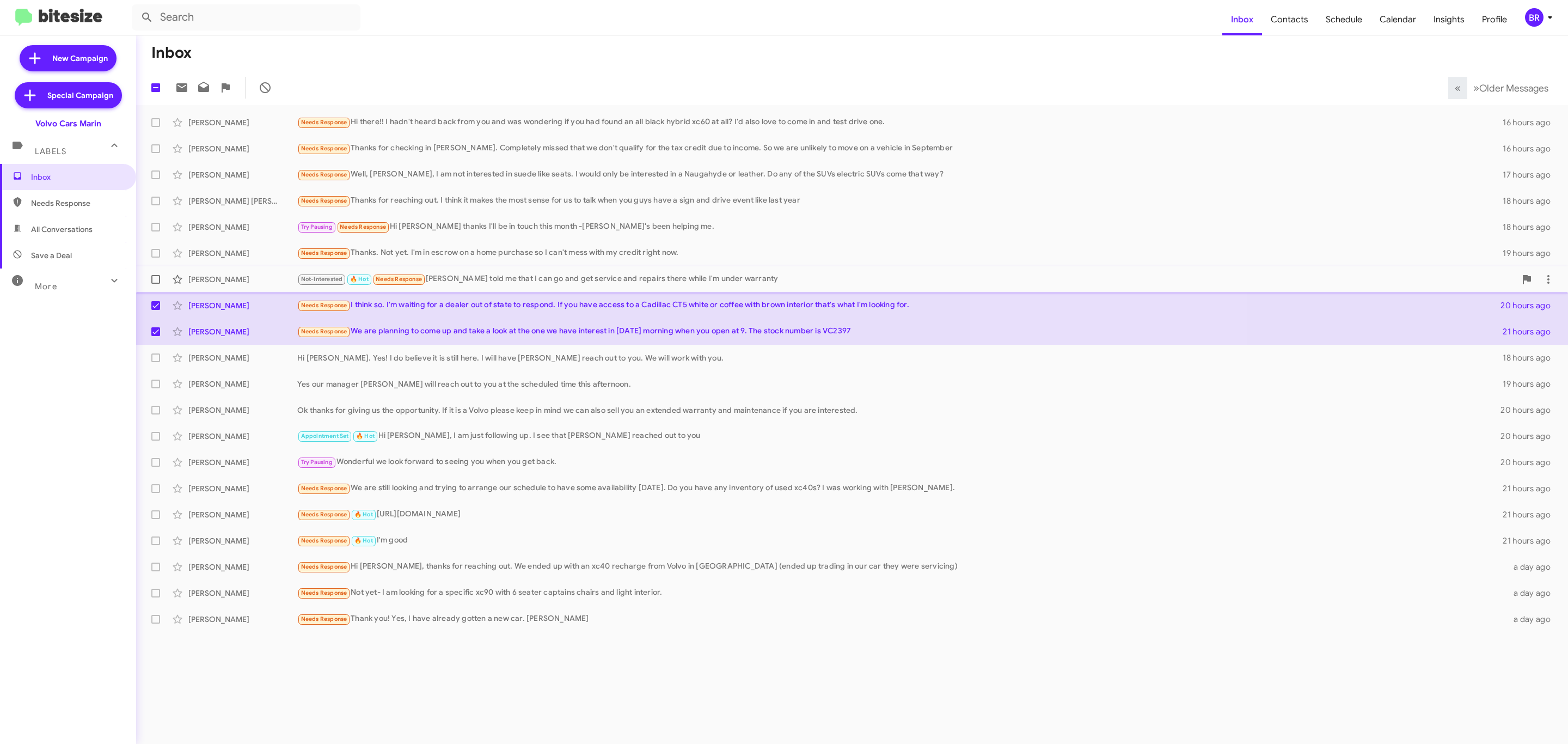
click at [155, 279] on span at bounding box center [156, 279] width 9 height 9
click at [155, 284] on input "checkbox" at bounding box center [155, 284] width 1 height 1
checkbox input "true"
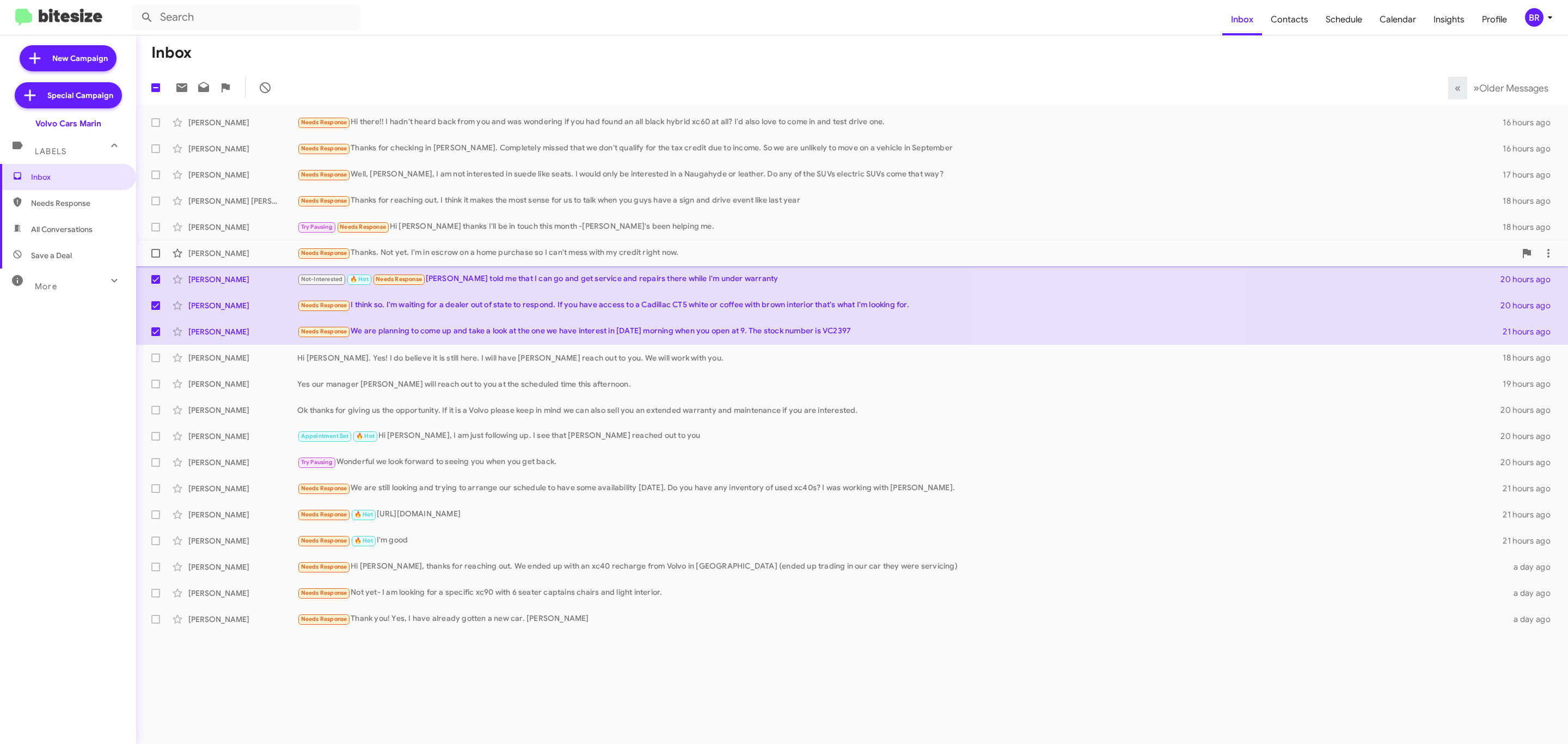
click at [153, 255] on span at bounding box center [156, 253] width 9 height 9
click at [155, 258] on input "checkbox" at bounding box center [155, 258] width 1 height 1
checkbox input "true"
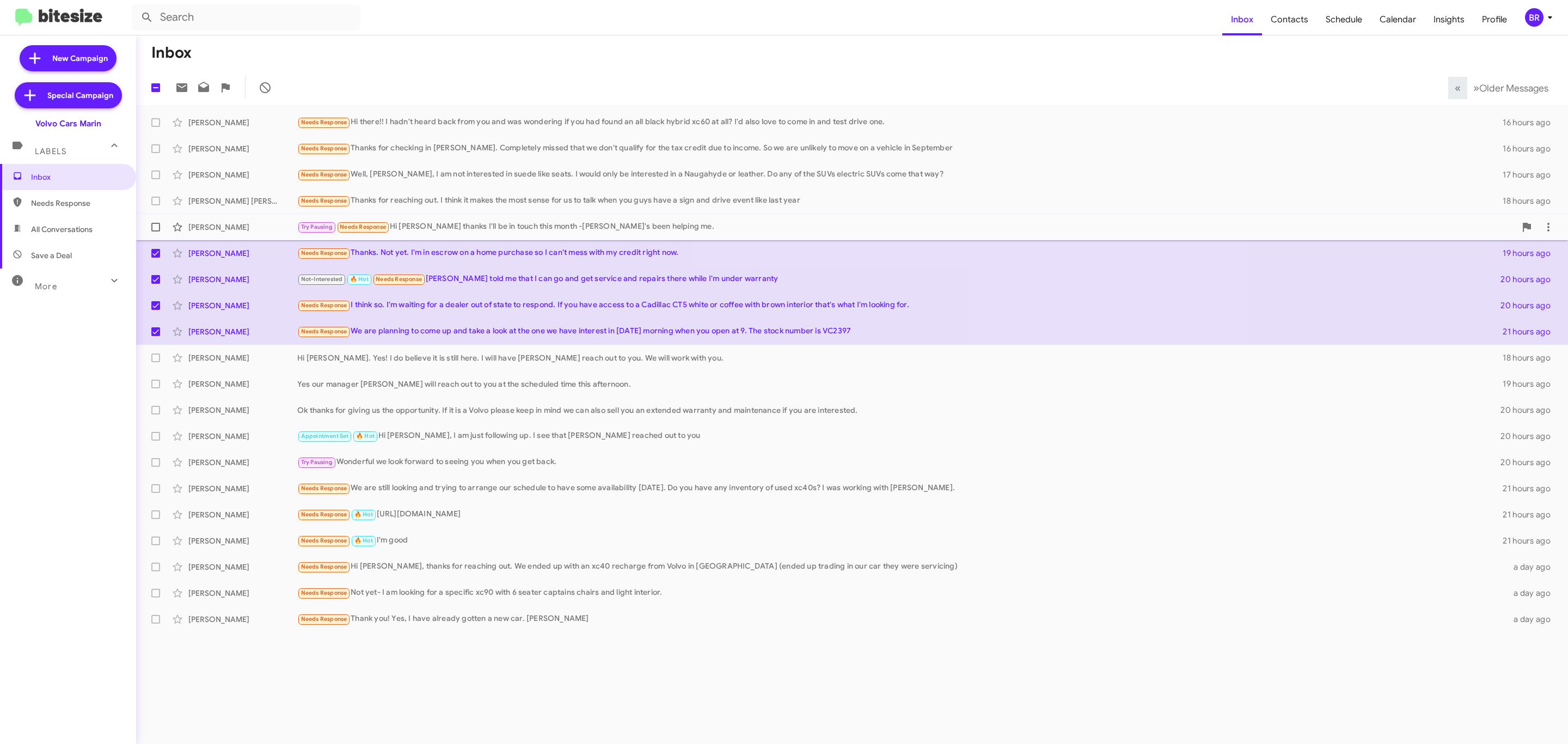
click at [152, 224] on span at bounding box center [156, 227] width 9 height 9
click at [155, 231] on input "checkbox" at bounding box center [155, 231] width 1 height 1
checkbox input "true"
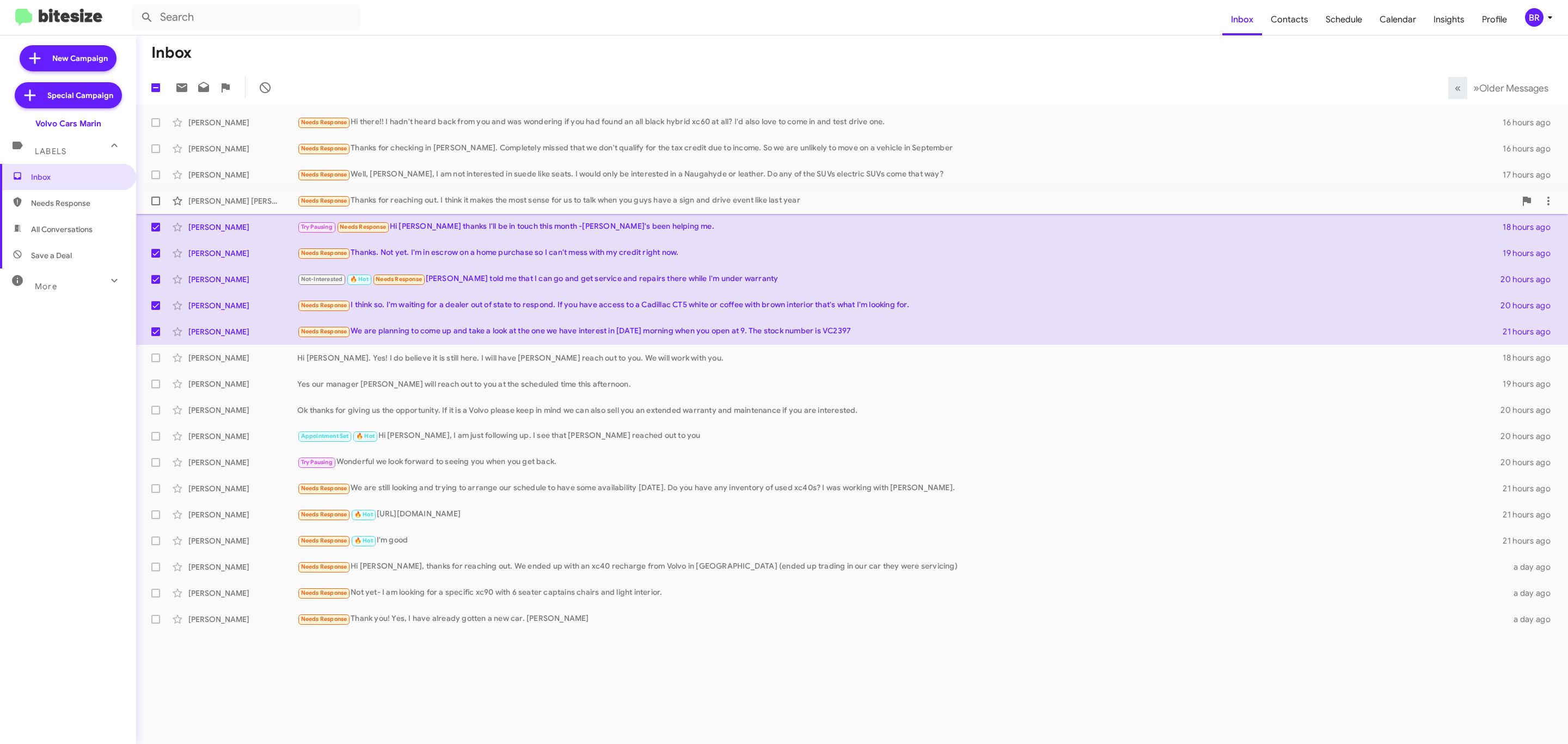
click at [155, 201] on span at bounding box center [156, 201] width 9 height 9
click at [155, 205] on input "checkbox" at bounding box center [155, 205] width 1 height 1
checkbox input "true"
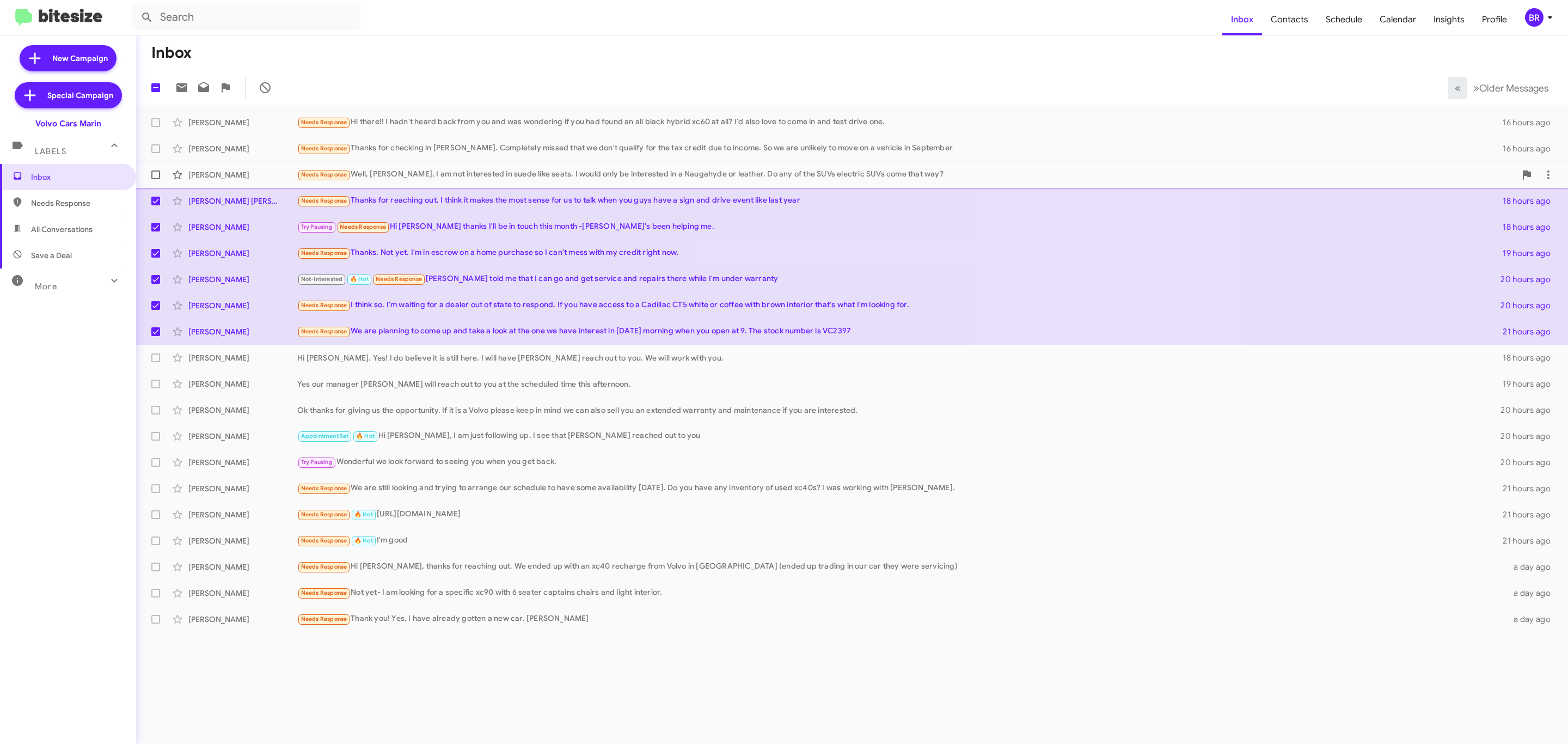
click at [155, 175] on span at bounding box center [156, 175] width 9 height 9
click at [155, 179] on input "checkbox" at bounding box center [155, 179] width 1 height 1
checkbox input "true"
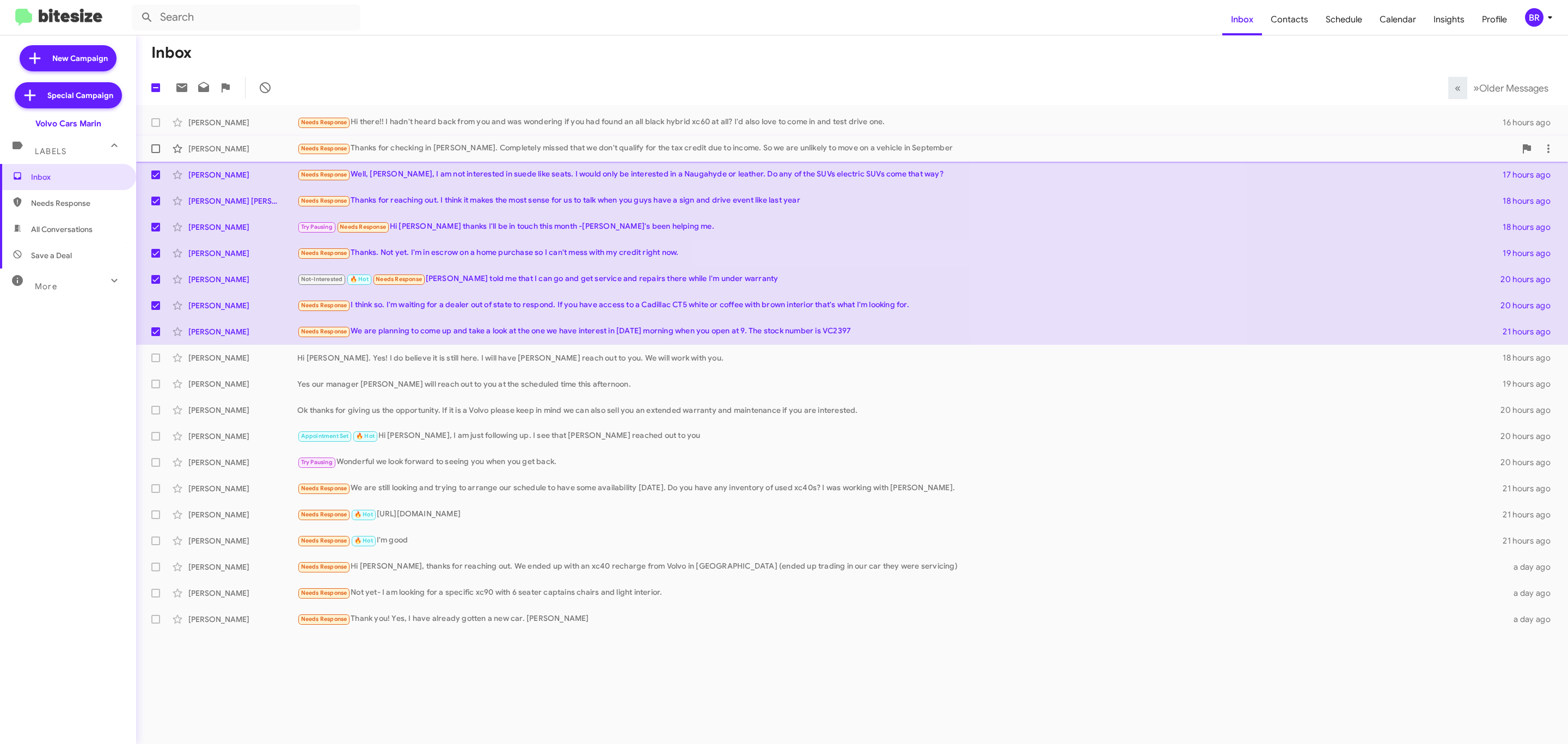
click at [152, 149] on span at bounding box center [156, 149] width 9 height 9
click at [155, 153] on input "checkbox" at bounding box center [155, 153] width 1 height 1
checkbox input "true"
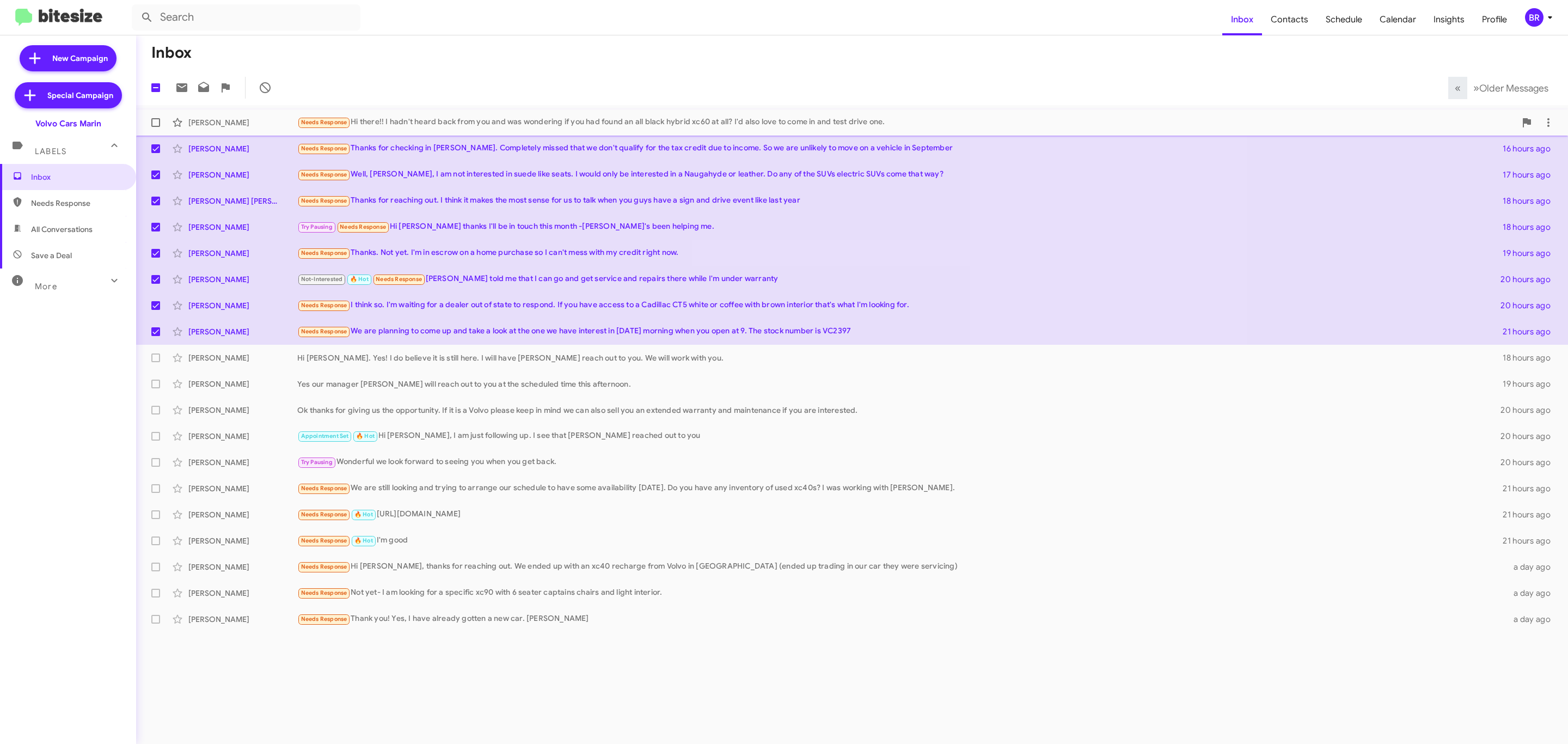
click at [155, 122] on span at bounding box center [156, 122] width 9 height 9
click at [155, 127] on input "checkbox" at bounding box center [155, 127] width 1 height 1
checkbox input "true"
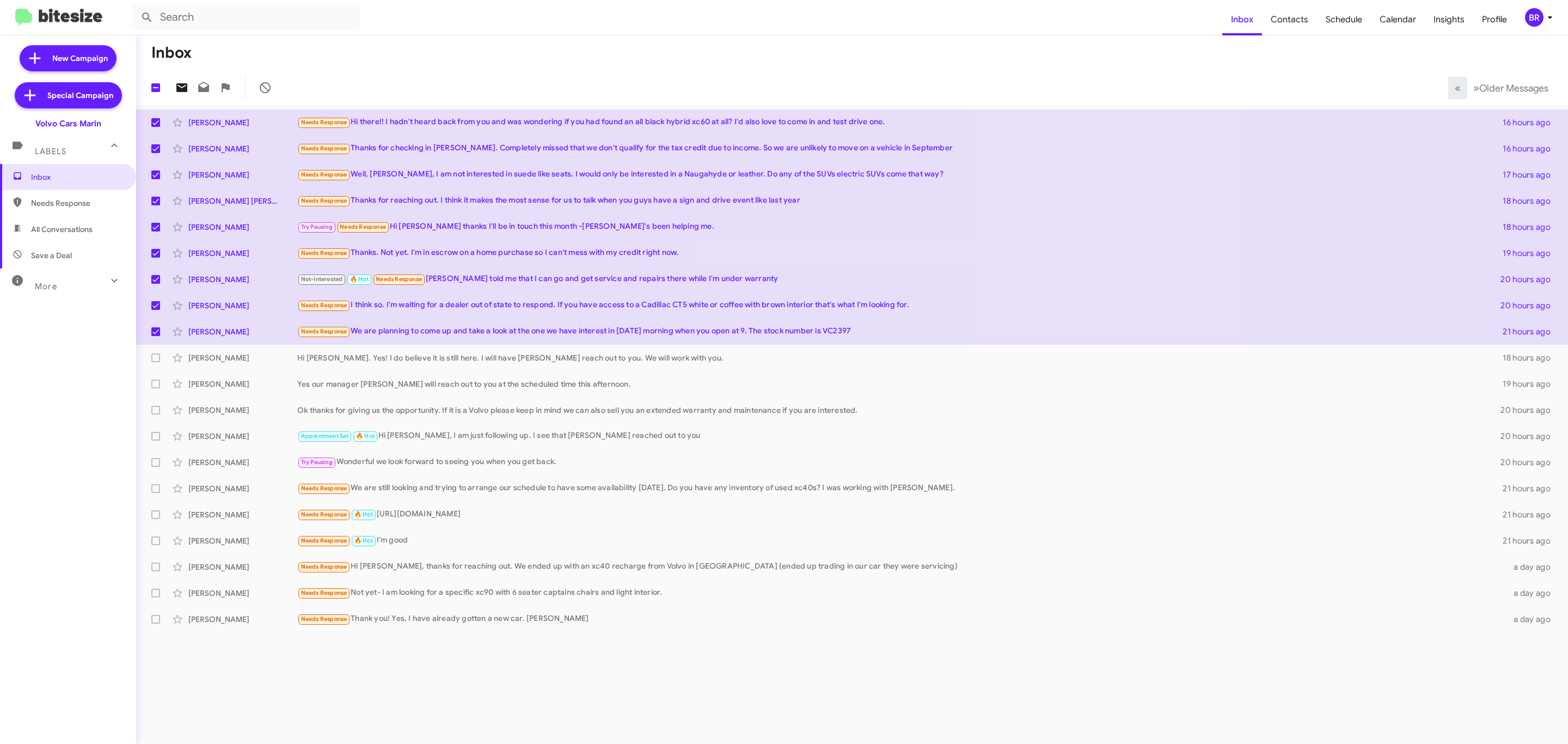
click at [177, 87] on icon at bounding box center [182, 88] width 11 height 9
click at [1539, 16] on div "BR" at bounding box center [1534, 17] width 18 height 18
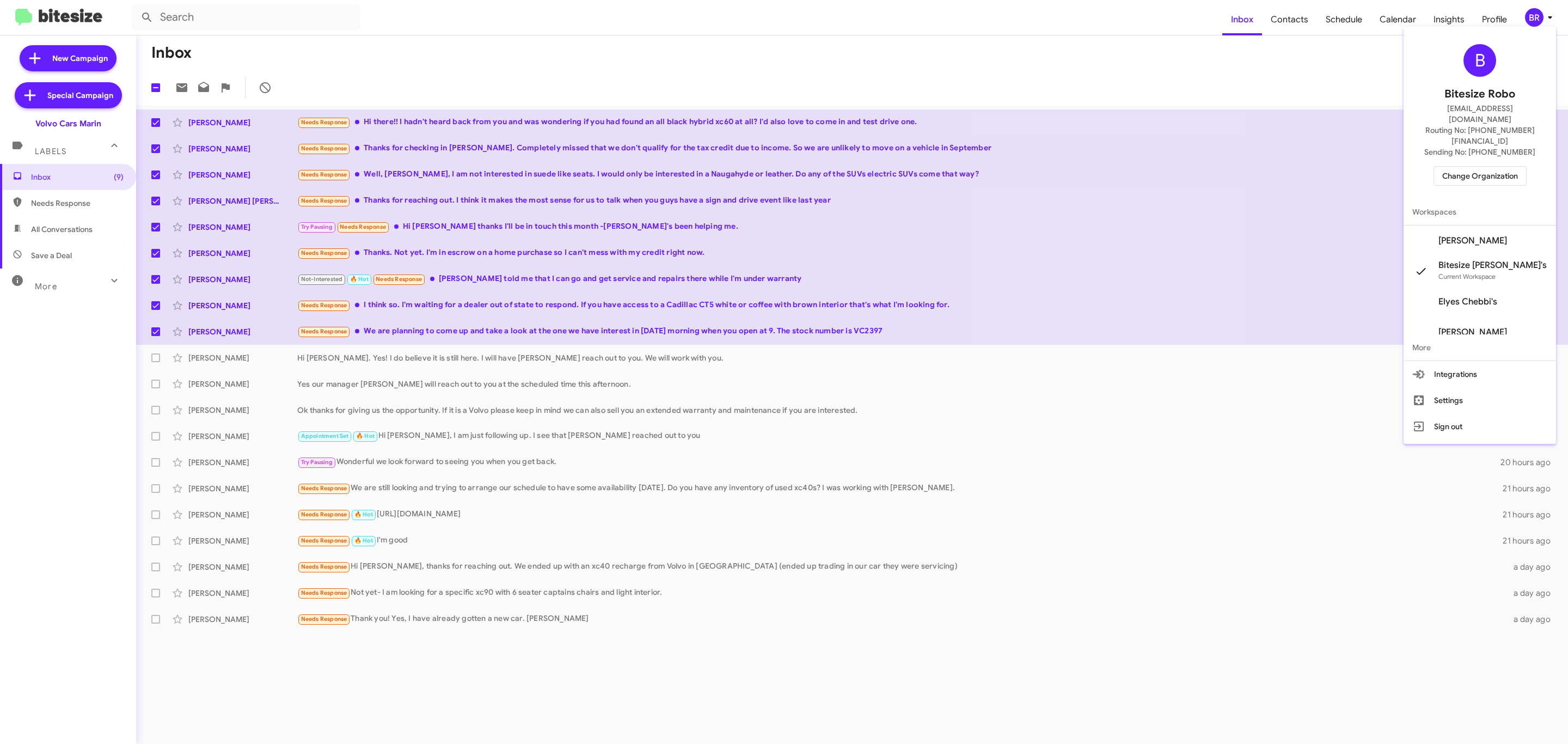
click at [1507, 167] on span "Change Organization" at bounding box center [1480, 176] width 75 height 18
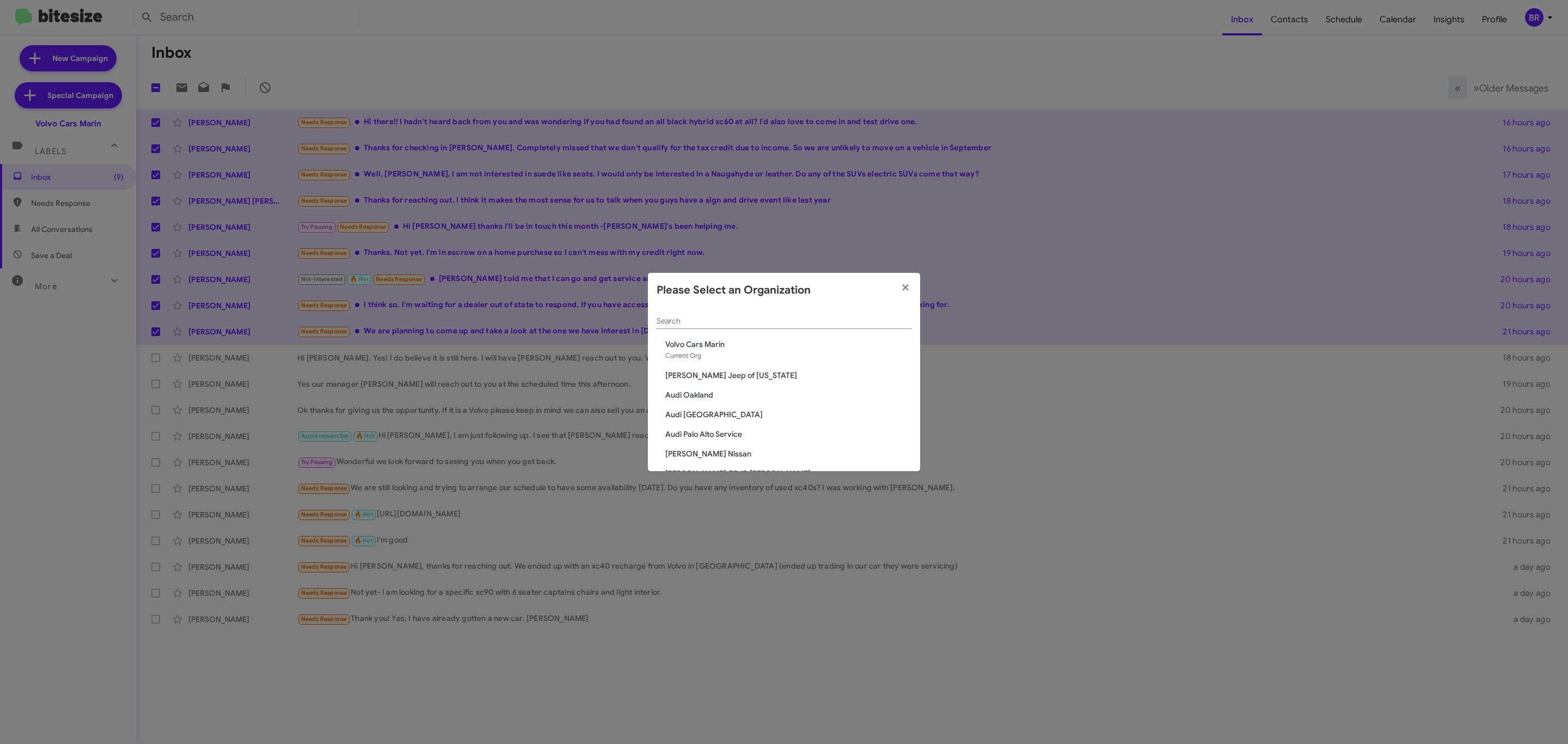
click at [802, 321] on input "Search" at bounding box center [784, 321] width 255 height 9
type input "mar"
click at [708, 390] on span "Marin Luxury Cars" at bounding box center [788, 395] width 246 height 11
